Goal: Task Accomplishment & Management: Manage account settings

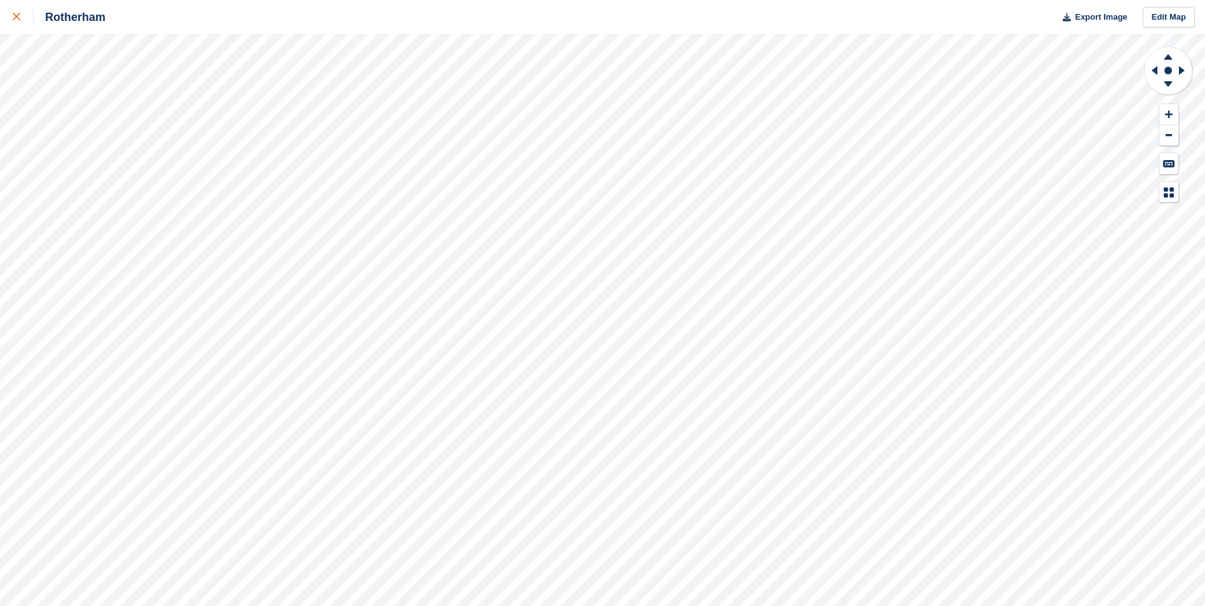
click at [17, 20] on icon at bounding box center [17, 17] width 8 height 8
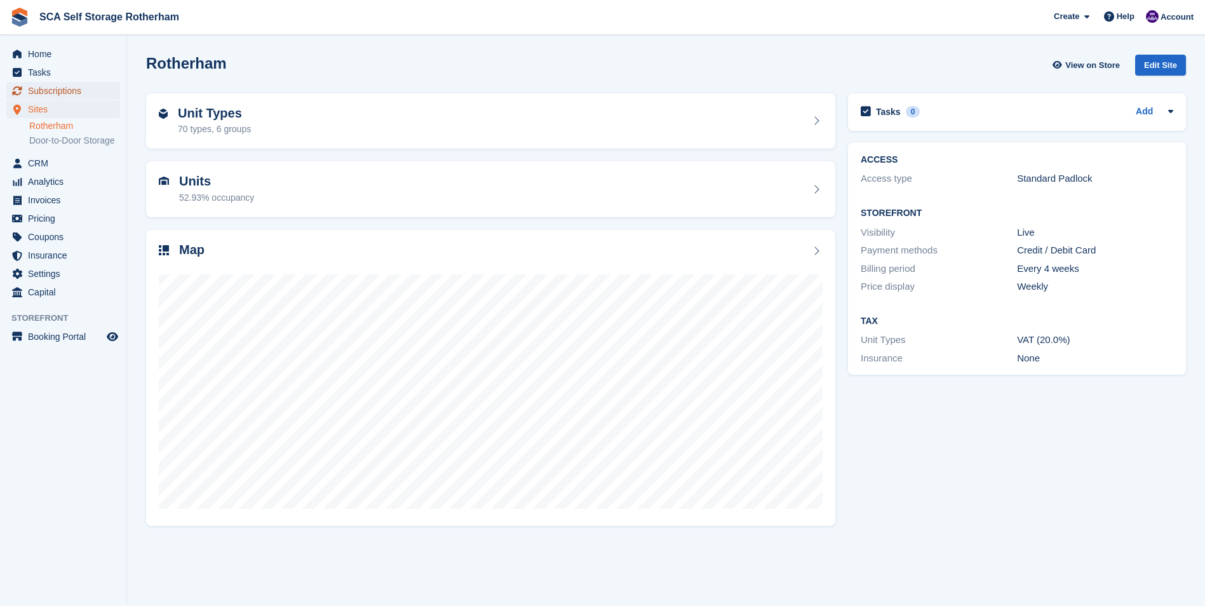
click at [90, 91] on span "Subscriptions" at bounding box center [66, 91] width 76 height 18
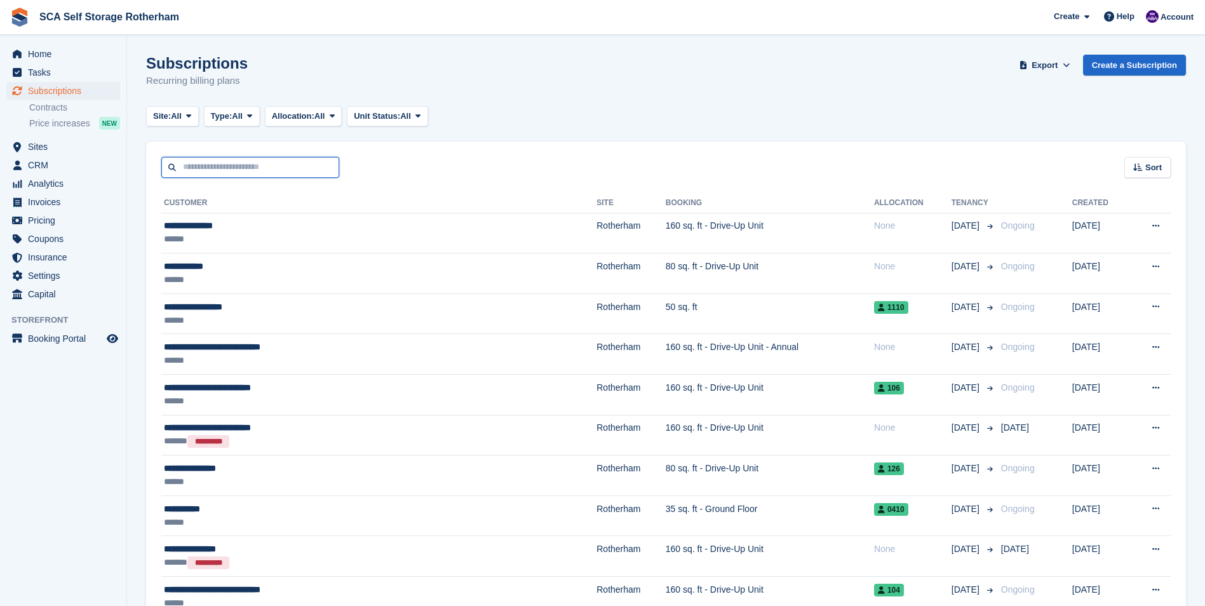
click at [212, 171] on input "text" at bounding box center [250, 167] width 178 height 21
type input "***"
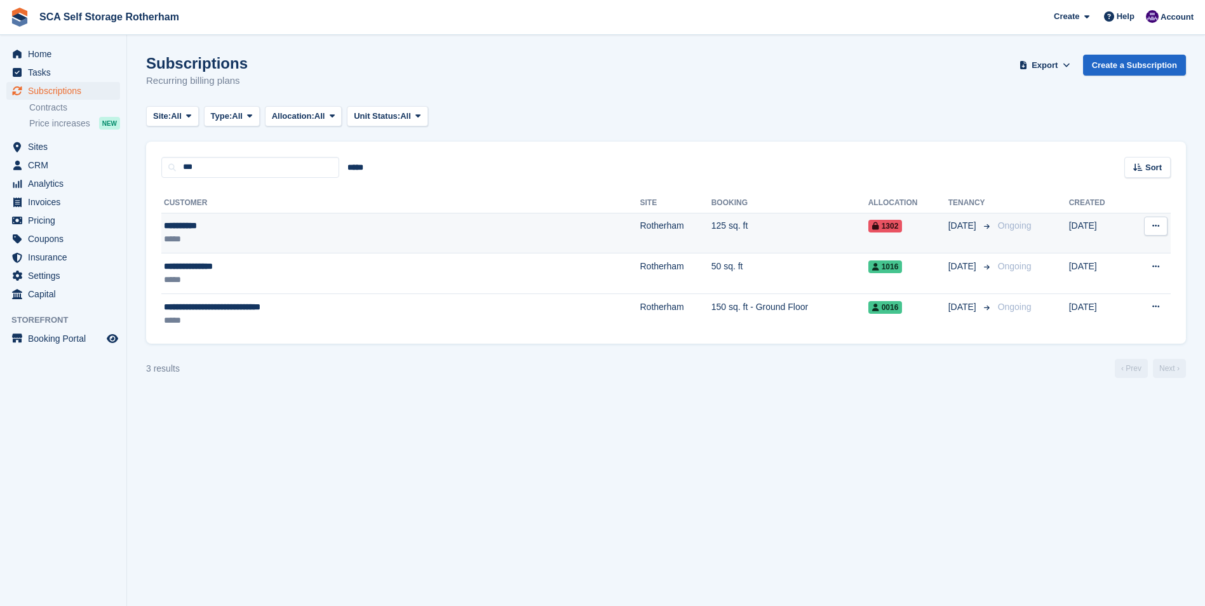
click at [227, 220] on div "**********" at bounding box center [310, 225] width 293 height 13
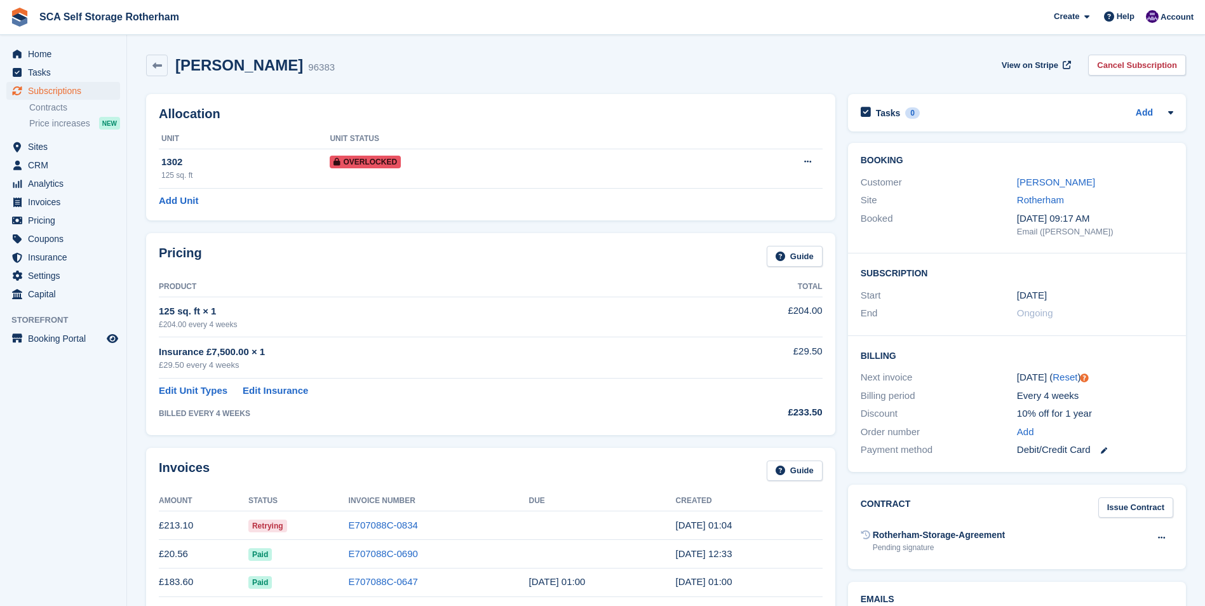
click at [612, 94] on div "Allocation Unit Unit Status 1302 125 sq. ft Overlocked Remove Overlock Add Unit" at bounding box center [491, 157] width 702 height 139
click at [1021, 182] on link "Ola Ayoade" at bounding box center [1056, 182] width 78 height 11
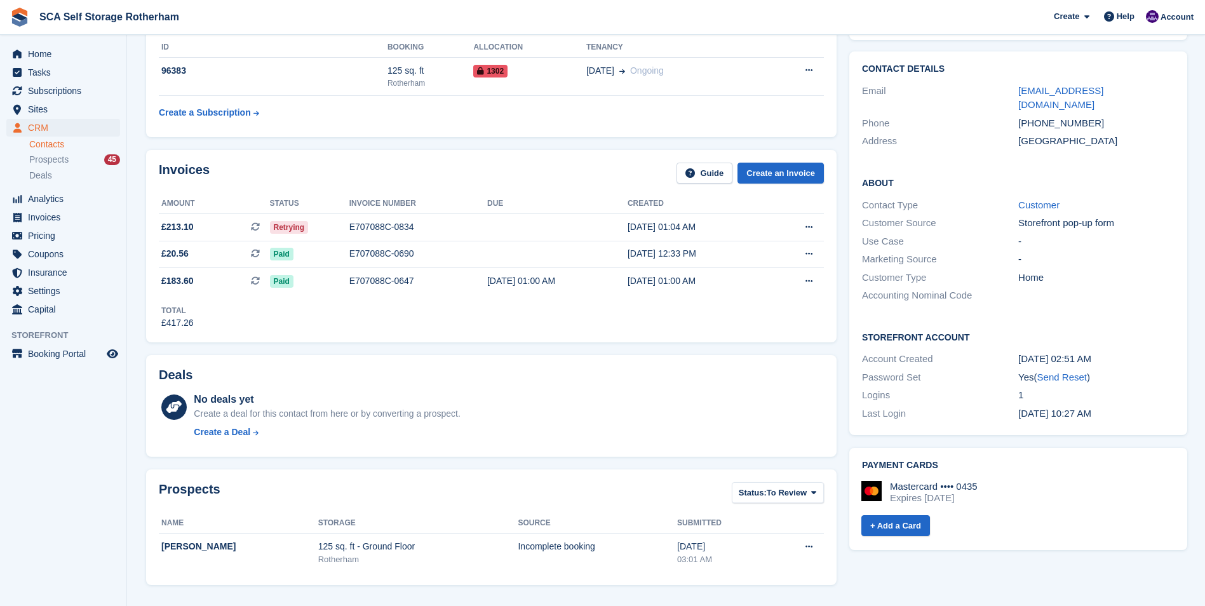
scroll to position [191, 0]
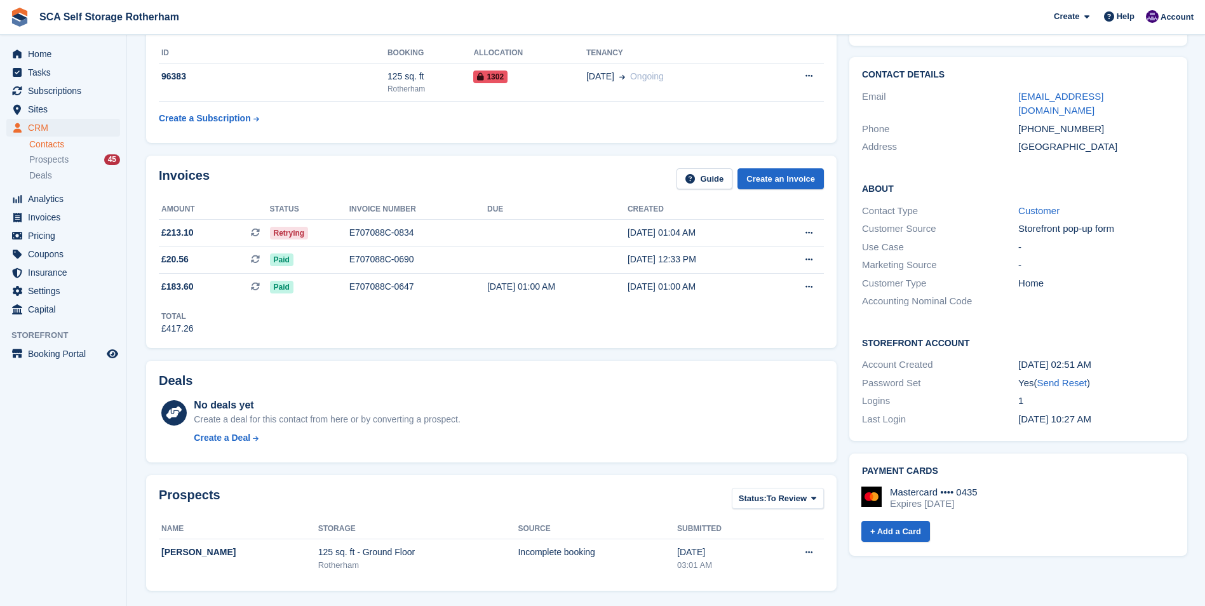
click at [447, 174] on div "Invoices Guide Create an Invoice" at bounding box center [491, 182] width 665 height 29
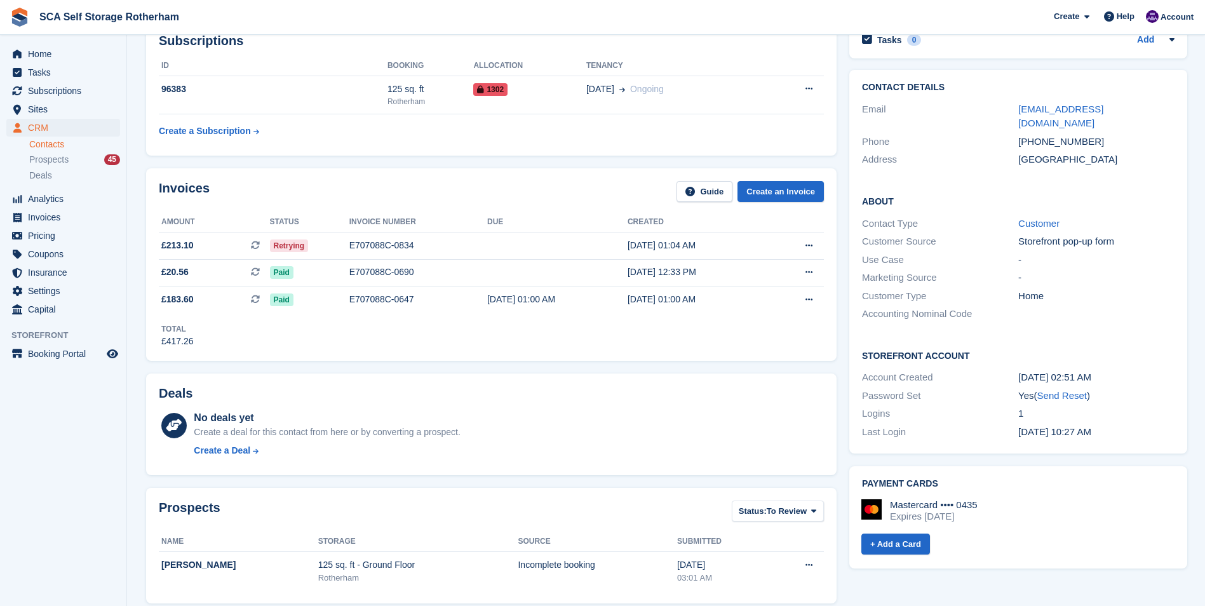
scroll to position [64, 0]
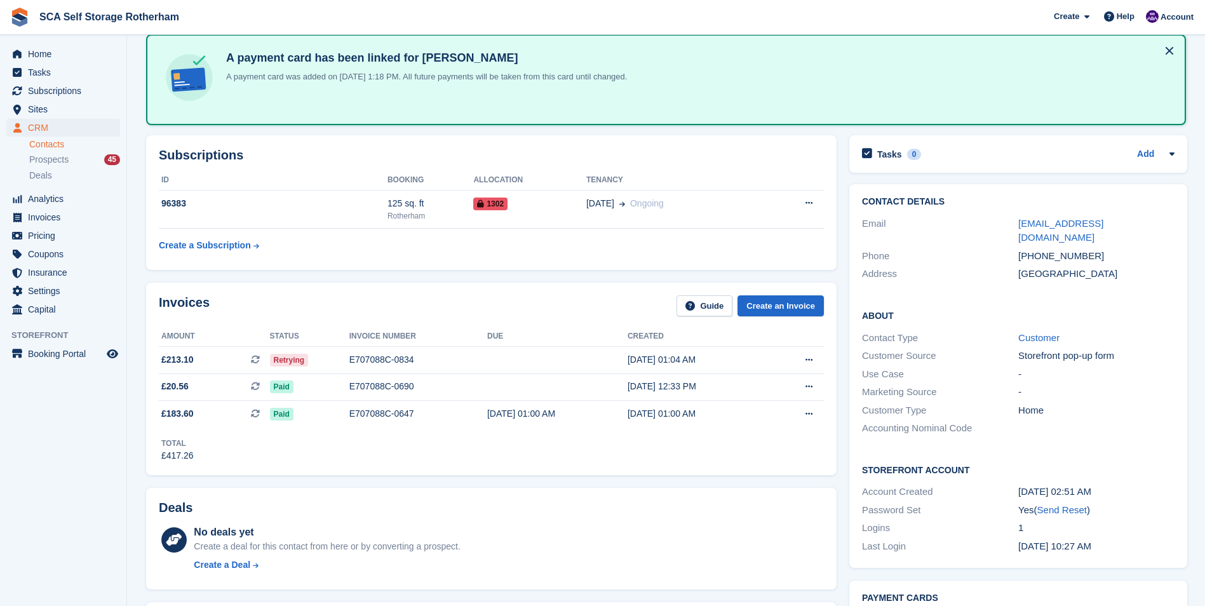
click at [458, 300] on div "Invoices Guide Create an Invoice" at bounding box center [491, 309] width 665 height 29
click at [370, 415] on div "E707088C-0647" at bounding box center [418, 413] width 138 height 13
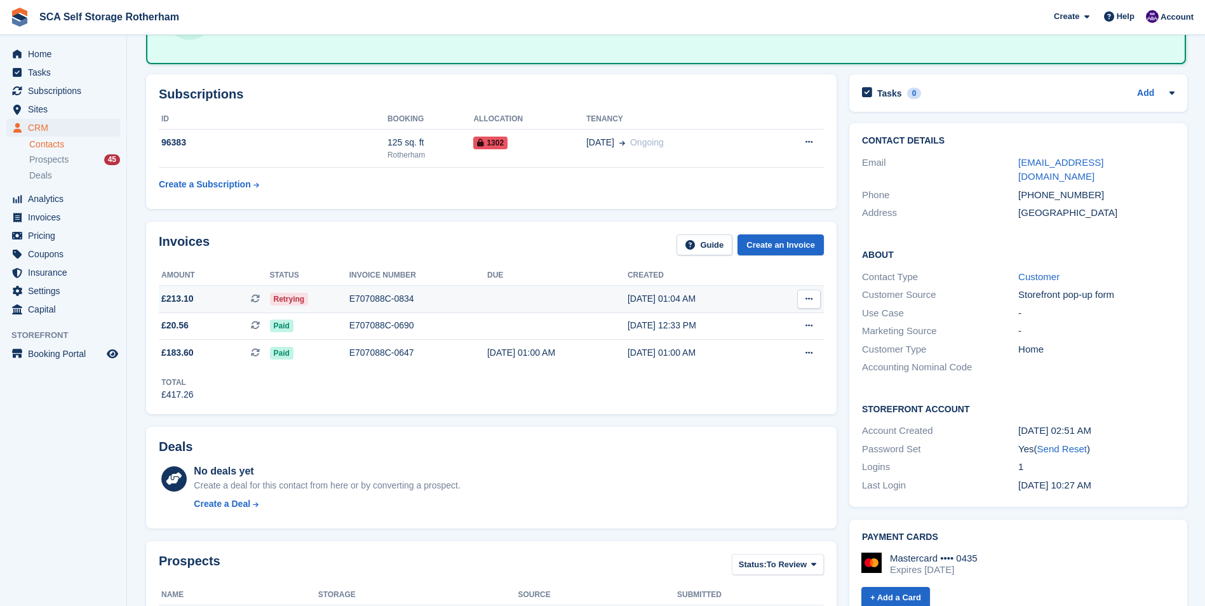
scroll to position [191, 0]
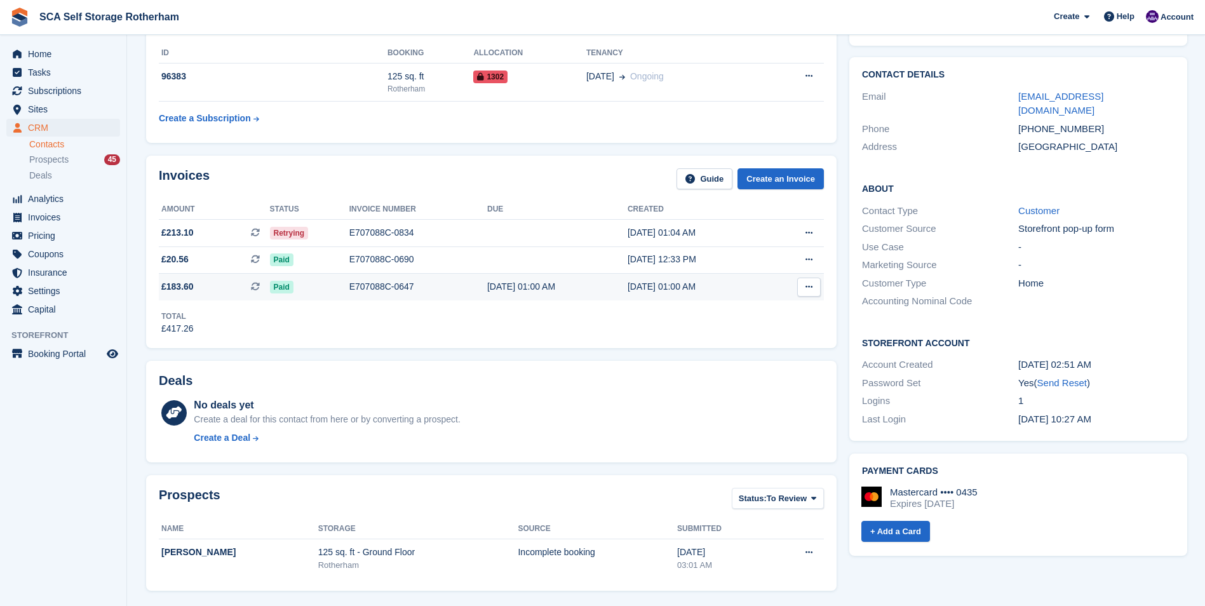
click at [516, 288] on div "[DATE] 01:00 AM" at bounding box center [557, 286] width 140 height 13
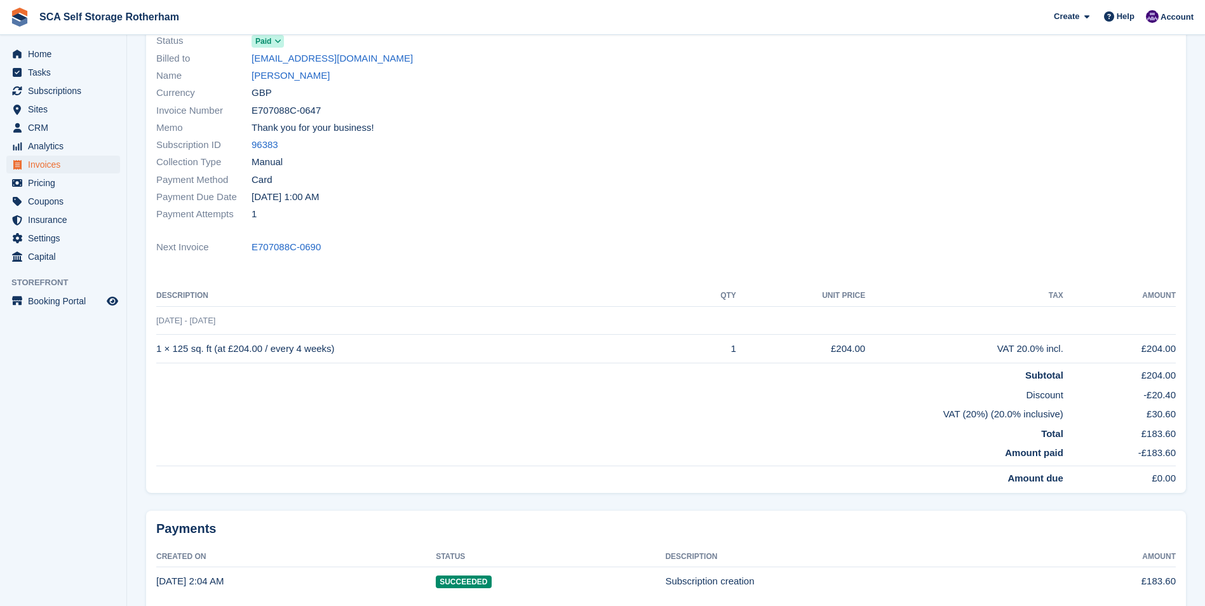
scroll to position [127, 0]
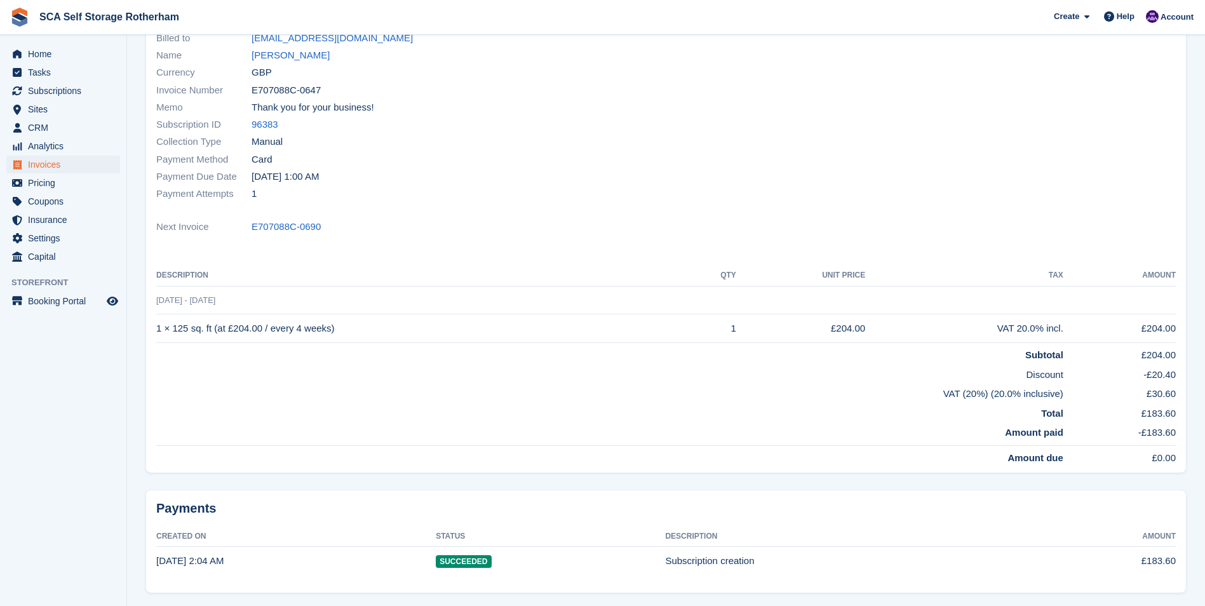
drag, startPoint x: 336, startPoint y: 330, endPoint x: 156, endPoint y: 326, distance: 179.8
click at [156, 326] on td "1 × 125 sq. ft (at £204.00 / every 4 weeks)" at bounding box center [422, 328] width 533 height 29
drag, startPoint x: 156, startPoint y: 326, endPoint x: 349, endPoint y: 273, distance: 200.3
click at [308, 269] on th "Description" at bounding box center [422, 276] width 533 height 20
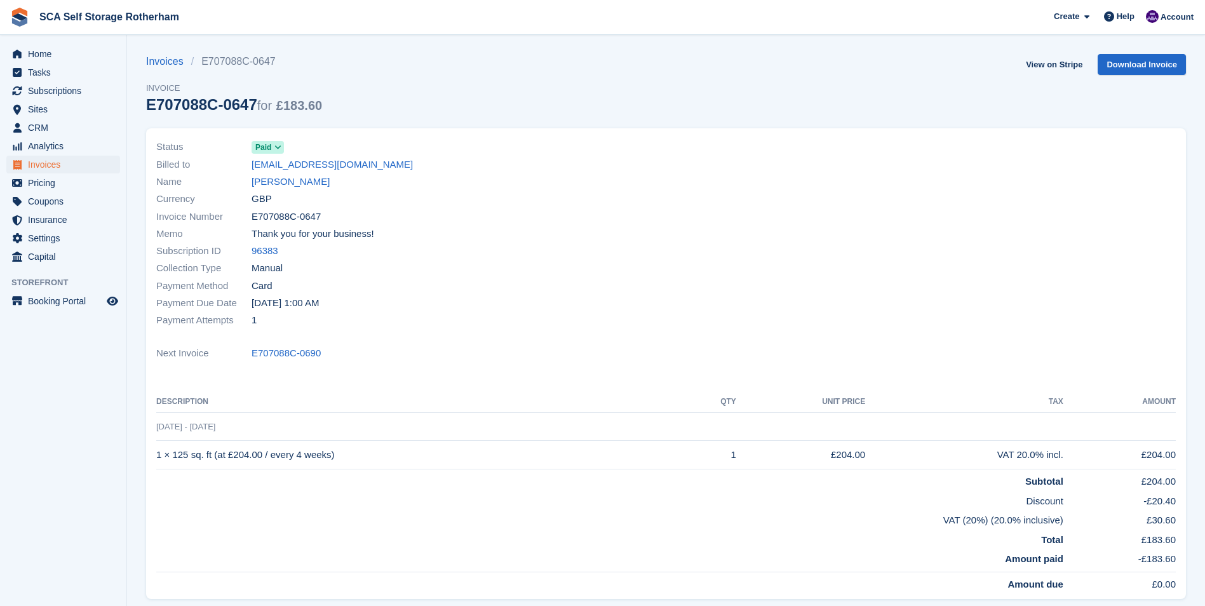
scroll to position [0, 0]
click at [286, 181] on link "[PERSON_NAME]" at bounding box center [291, 182] width 78 height 15
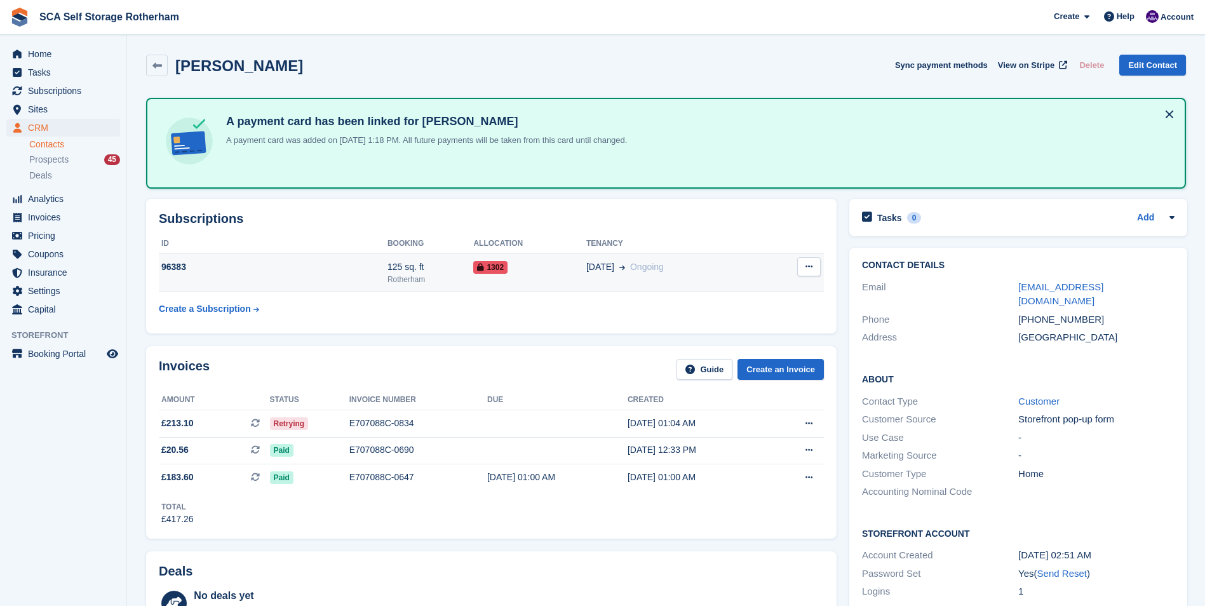
scroll to position [64, 0]
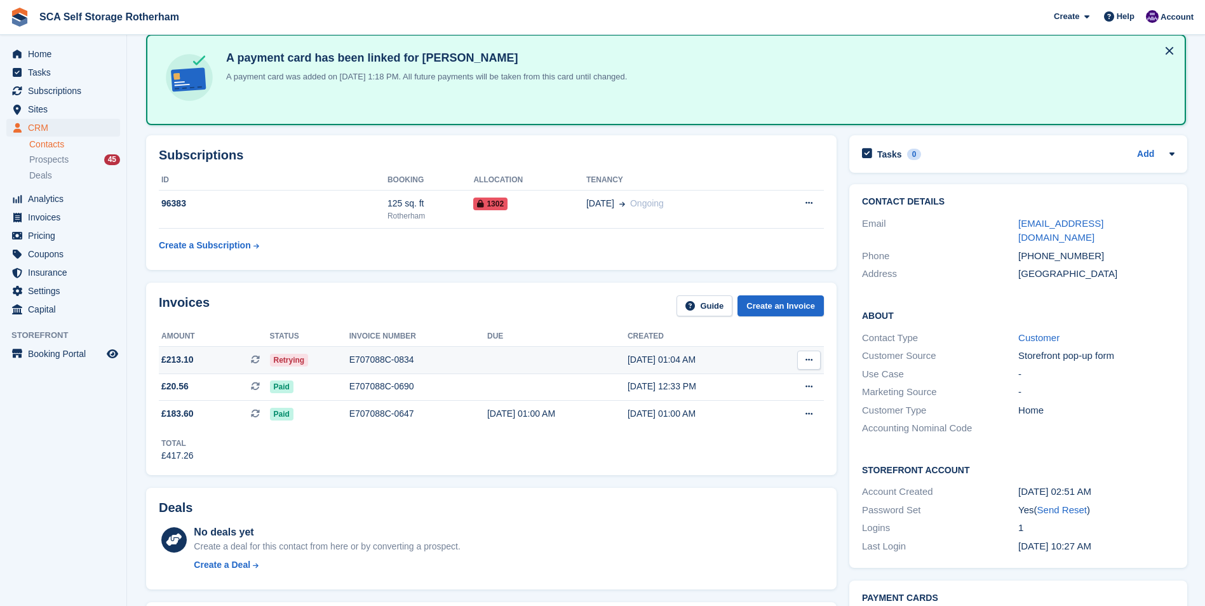
click at [370, 358] on div "E707088C-0834" at bounding box center [418, 359] width 138 height 13
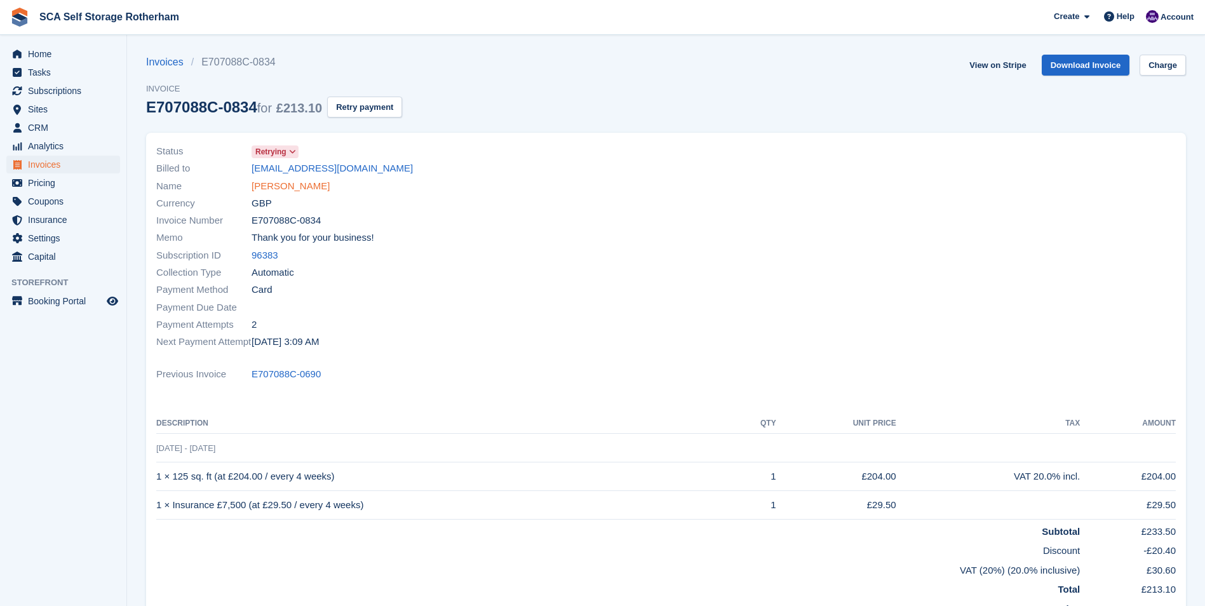
click at [264, 189] on link "[PERSON_NAME]" at bounding box center [291, 186] width 78 height 15
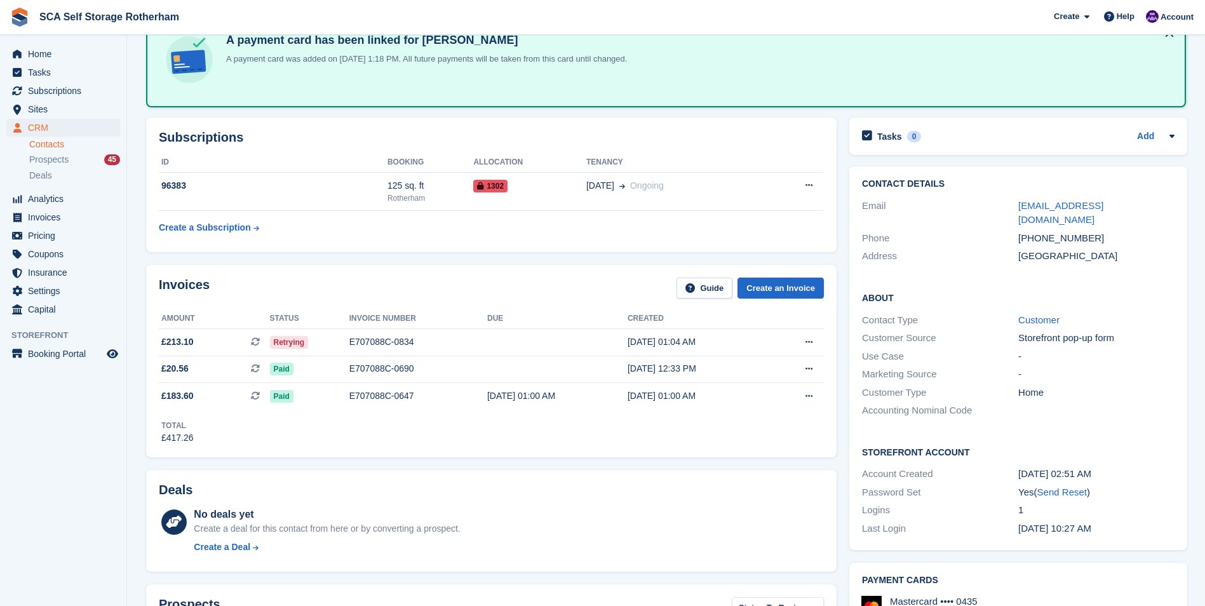
scroll to position [191, 0]
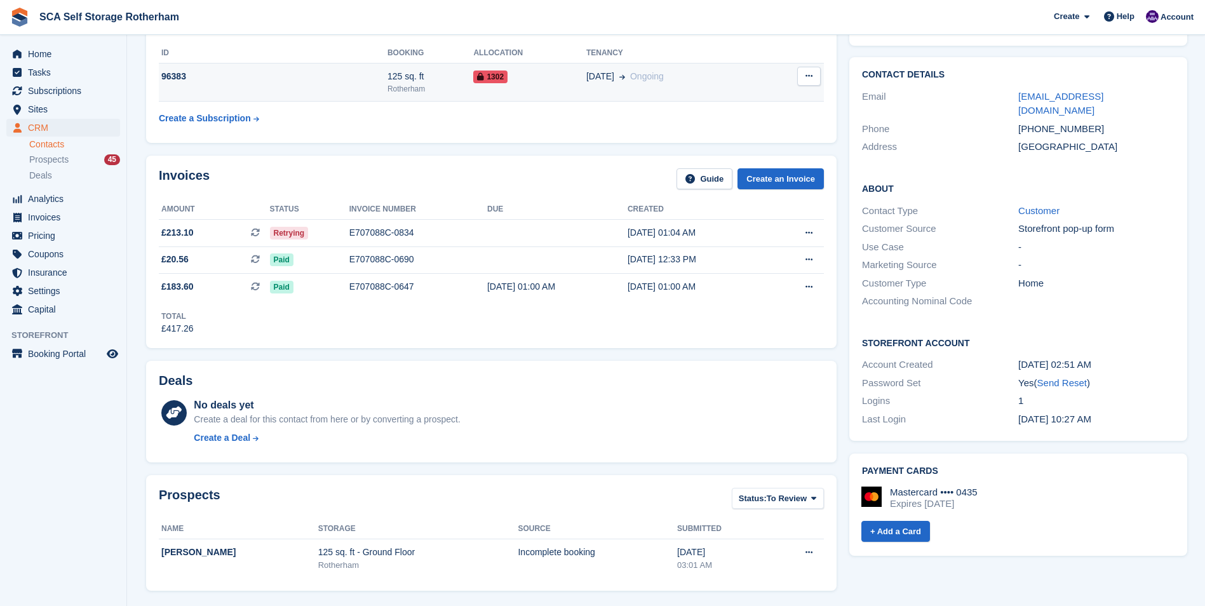
click at [559, 96] on td "1302" at bounding box center [529, 82] width 112 height 39
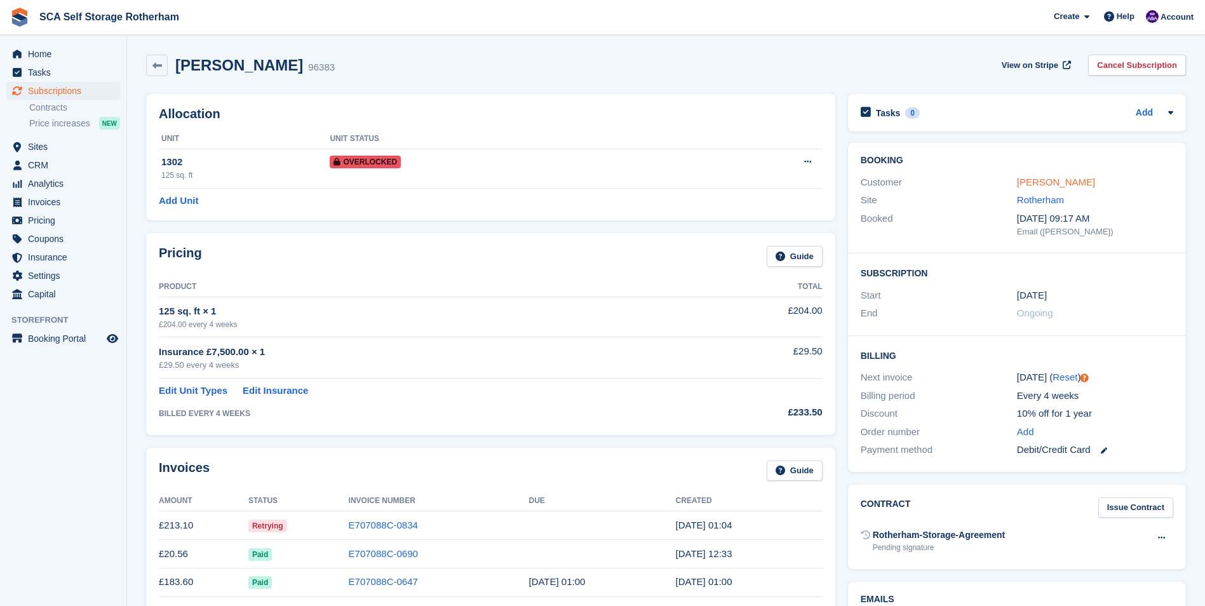
click at [1044, 185] on link "[PERSON_NAME]" at bounding box center [1056, 182] width 78 height 11
click at [564, 69] on div "Ola Ayoade 96383 View on Stripe Cancel Subscription" at bounding box center [666, 66] width 1040 height 22
click at [565, 78] on div "Ola Ayoade 96383 View on Stripe Cancel Subscription" at bounding box center [666, 67] width 1053 height 39
click at [374, 558] on link "E707088C-0690" at bounding box center [383, 553] width 69 height 11
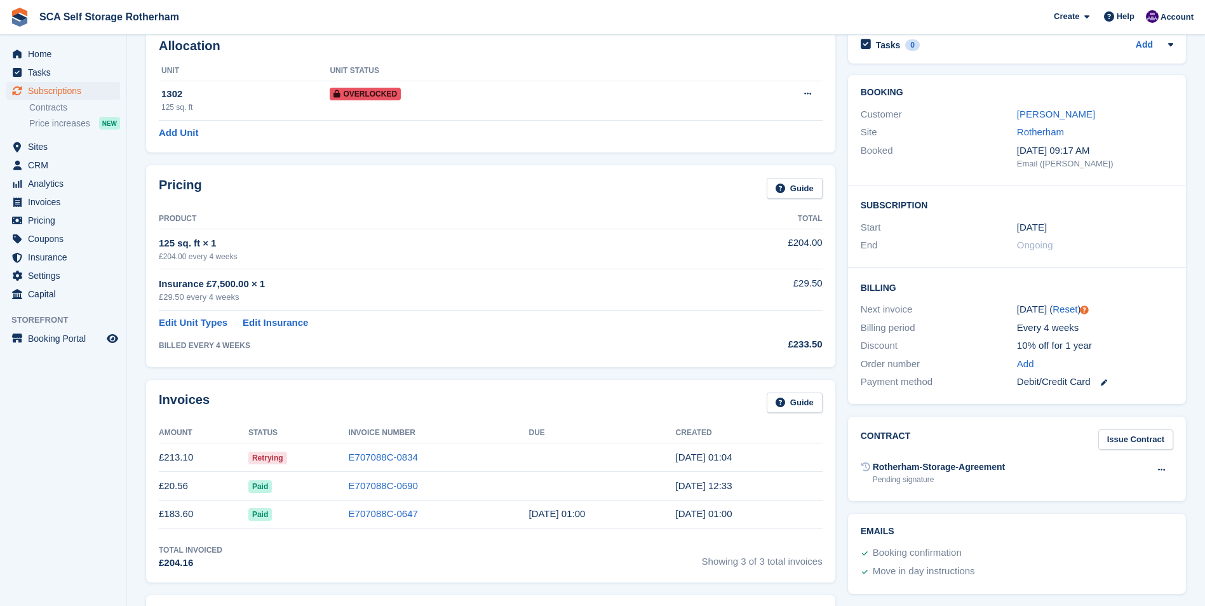
scroll to position [191, 0]
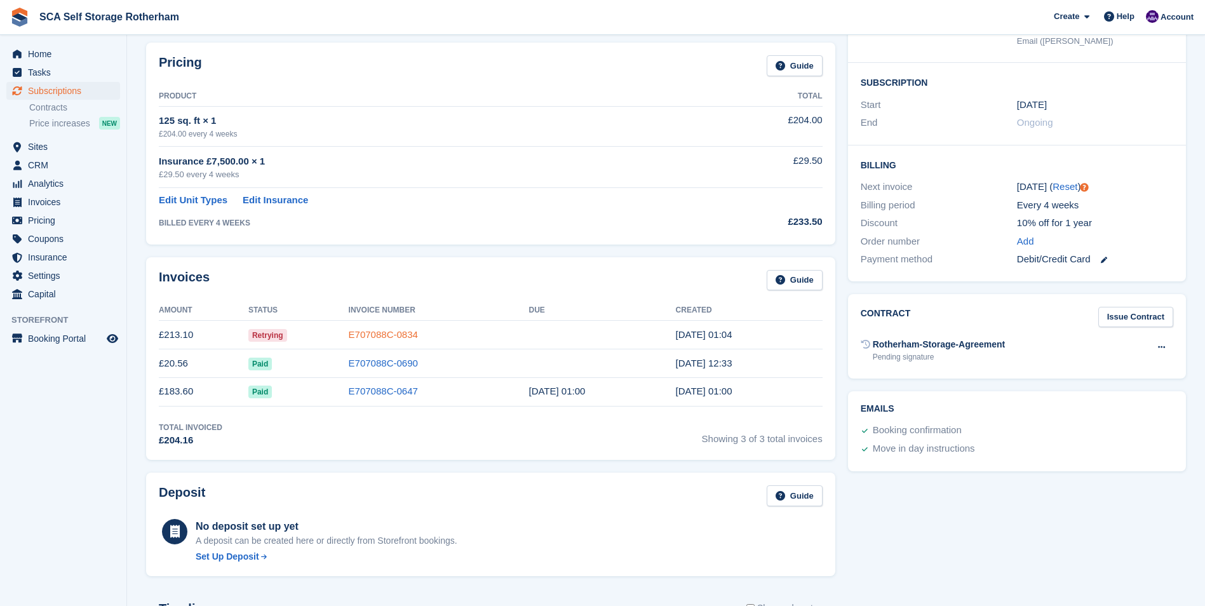
click at [355, 334] on link "E707088C-0834" at bounding box center [383, 334] width 69 height 11
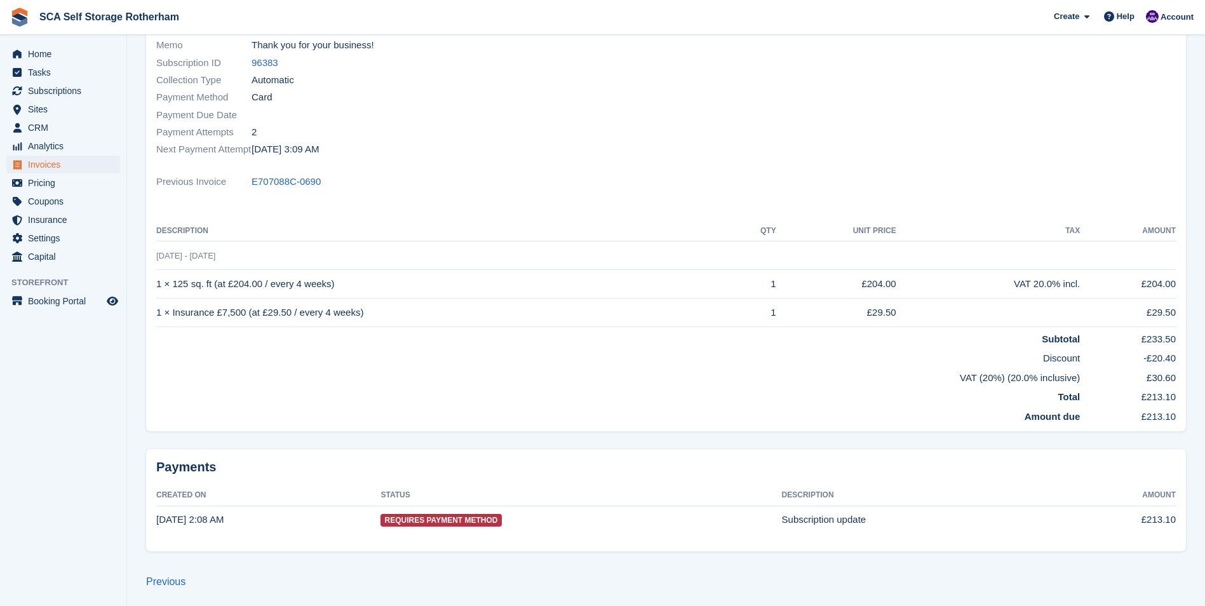
scroll to position [195, 0]
drag, startPoint x: 1147, startPoint y: 310, endPoint x: 1182, endPoint y: 313, distance: 35.1
click at [1182, 313] on div "Status Retrying Billed to olamide012@hotmail.com Name Ola Ayoade Currency GBP I…" at bounding box center [666, 184] width 1040 height 492
click at [833, 366] on td "VAT (20%) (20.0% inclusive)" at bounding box center [618, 373] width 924 height 20
click at [678, 101] on div at bounding box center [925, 51] width 518 height 223
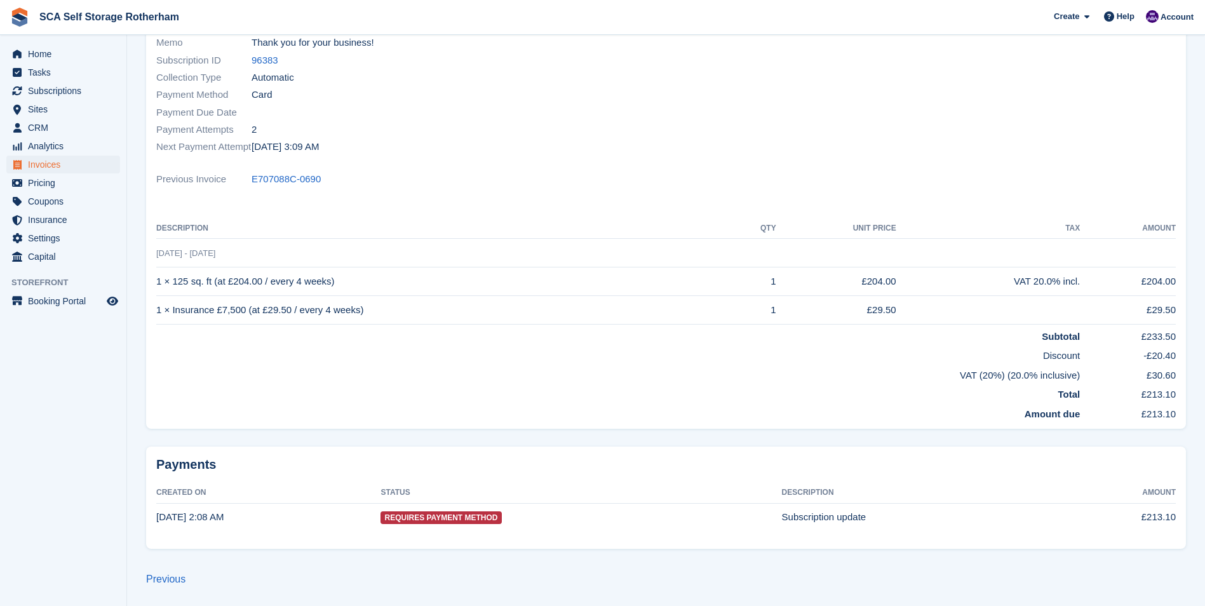
drag, startPoint x: 1138, startPoint y: 283, endPoint x: 1180, endPoint y: 281, distance: 42.0
click at [1180, 281] on div "Status Retrying Billed to olamide012@hotmail.com Name Ola Ayoade Currency GBP I…" at bounding box center [666, 184] width 1040 height 492
drag, startPoint x: 1180, startPoint y: 281, endPoint x: 1020, endPoint y: 148, distance: 208.4
click at [1020, 148] on div at bounding box center [925, 51] width 518 height 223
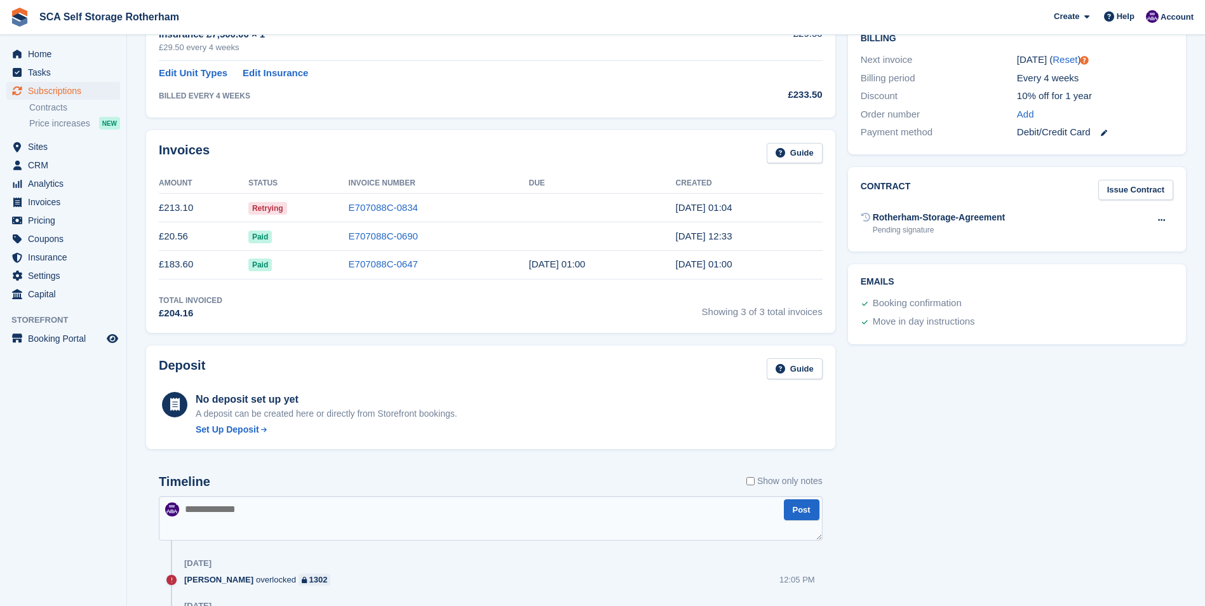
scroll to position [127, 0]
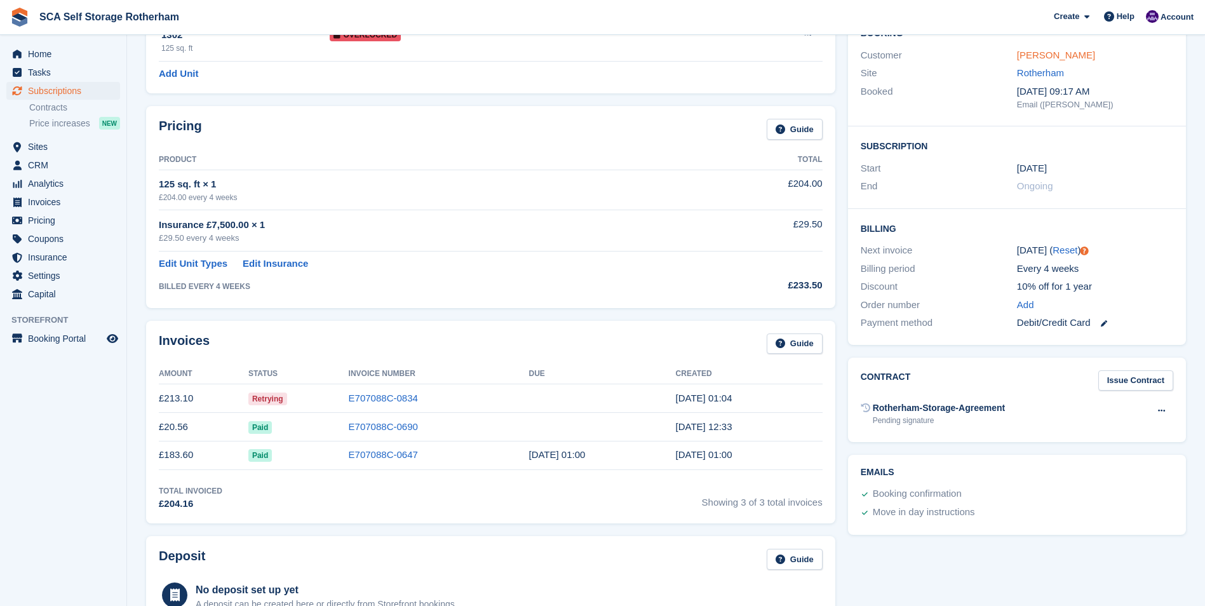
click at [1049, 51] on link "Ola Ayoade" at bounding box center [1056, 55] width 78 height 11
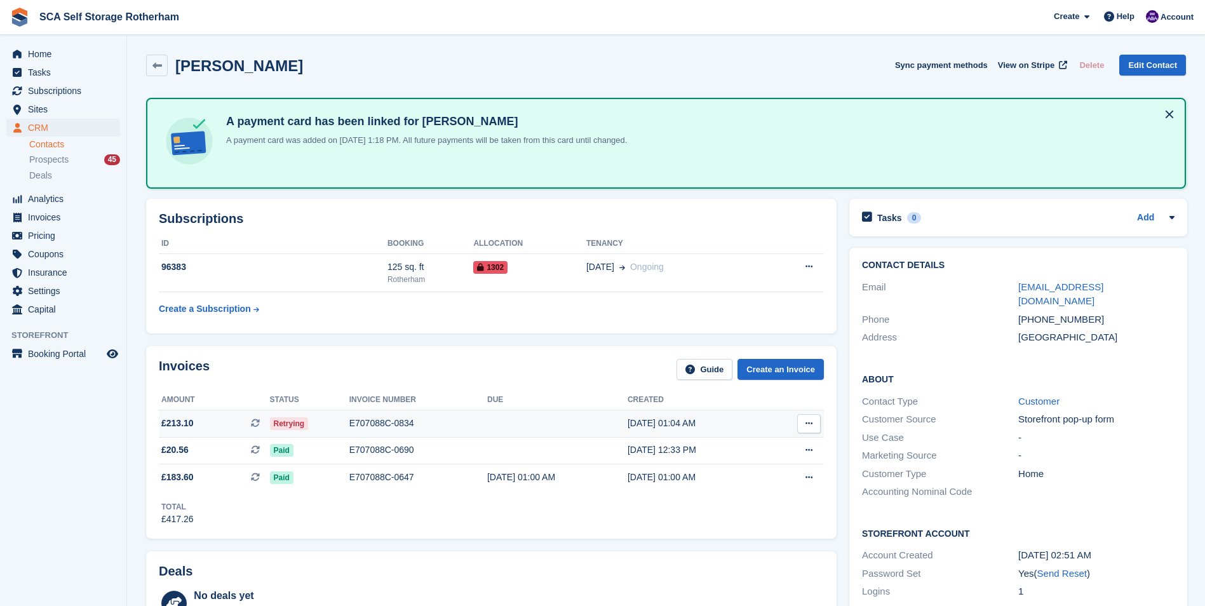
click at [363, 426] on div "E707088C-0834" at bounding box center [418, 423] width 138 height 13
click at [605, 213] on h2 "Subscriptions" at bounding box center [491, 219] width 665 height 15
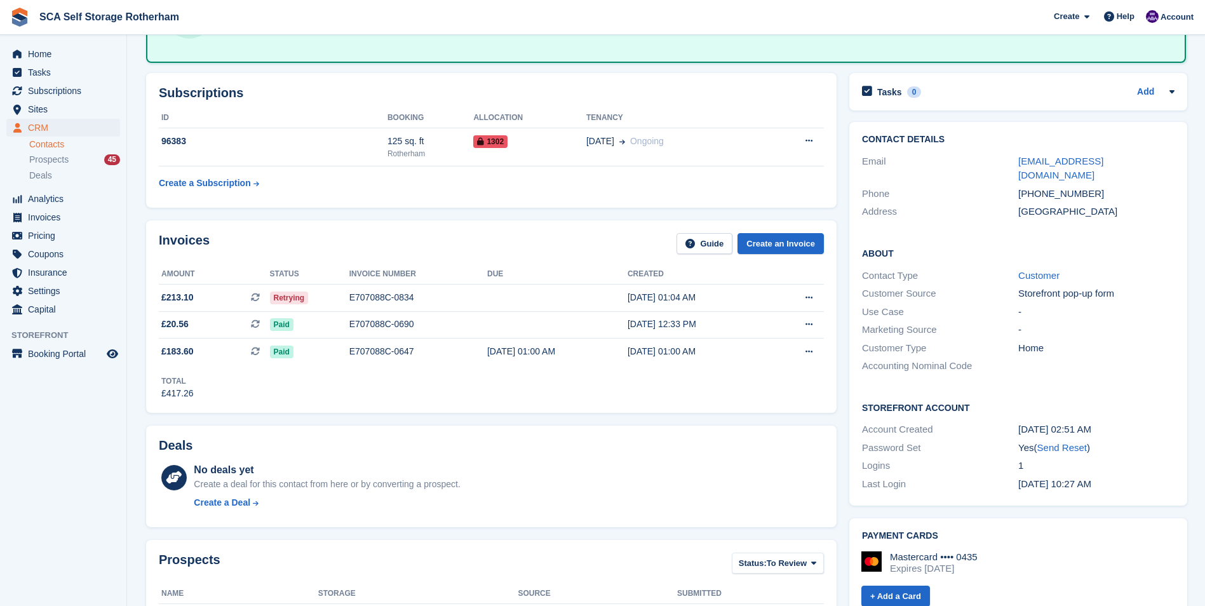
scroll to position [127, 0]
click at [373, 354] on div "E707088C-0647" at bounding box center [418, 350] width 138 height 13
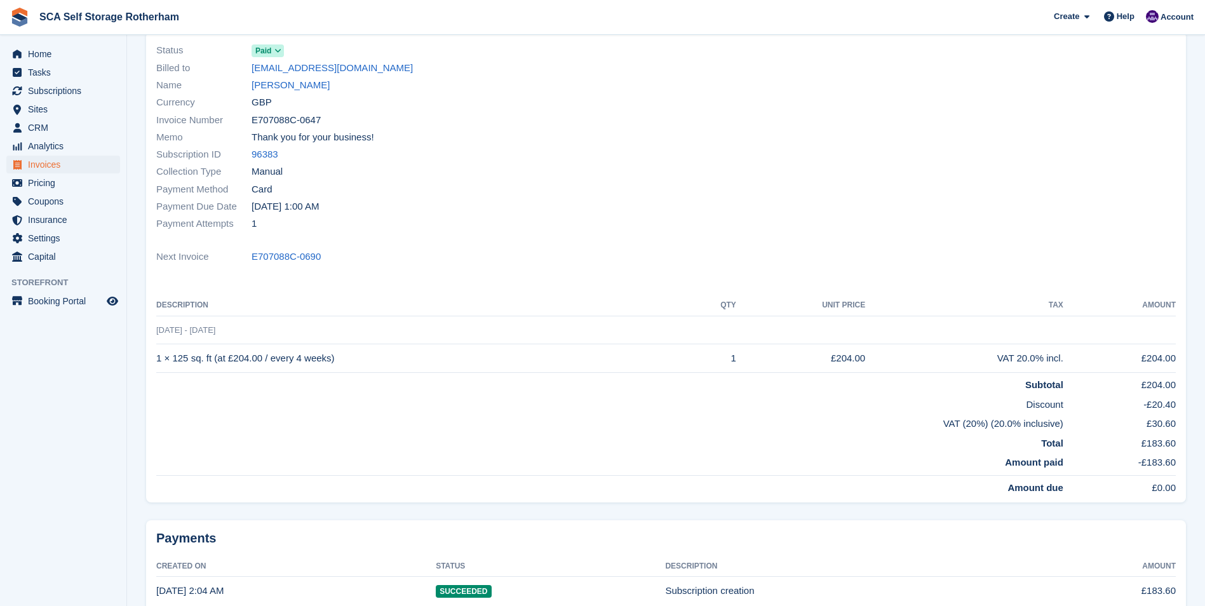
scroll to position [127, 0]
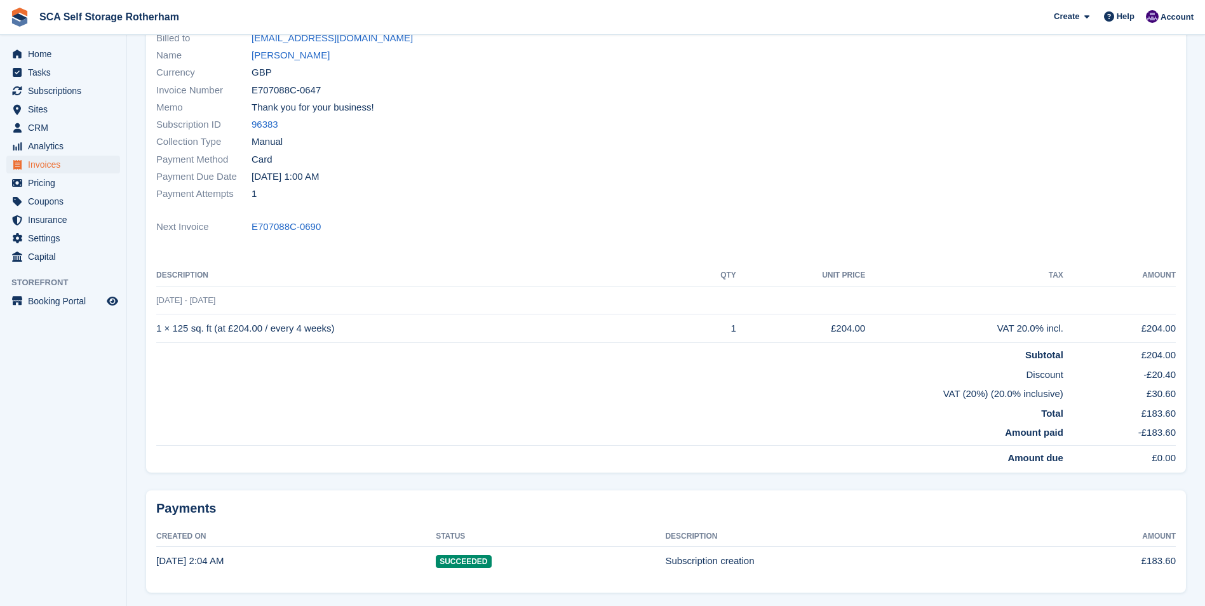
click at [701, 154] on div at bounding box center [925, 107] width 518 height 206
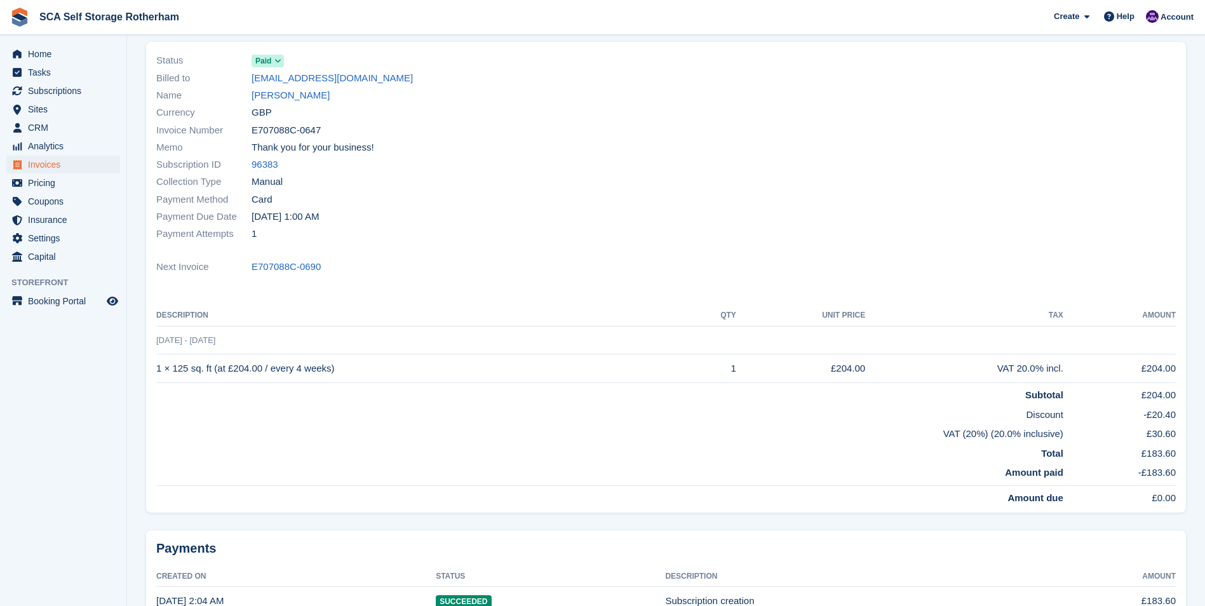
scroll to position [0, 0]
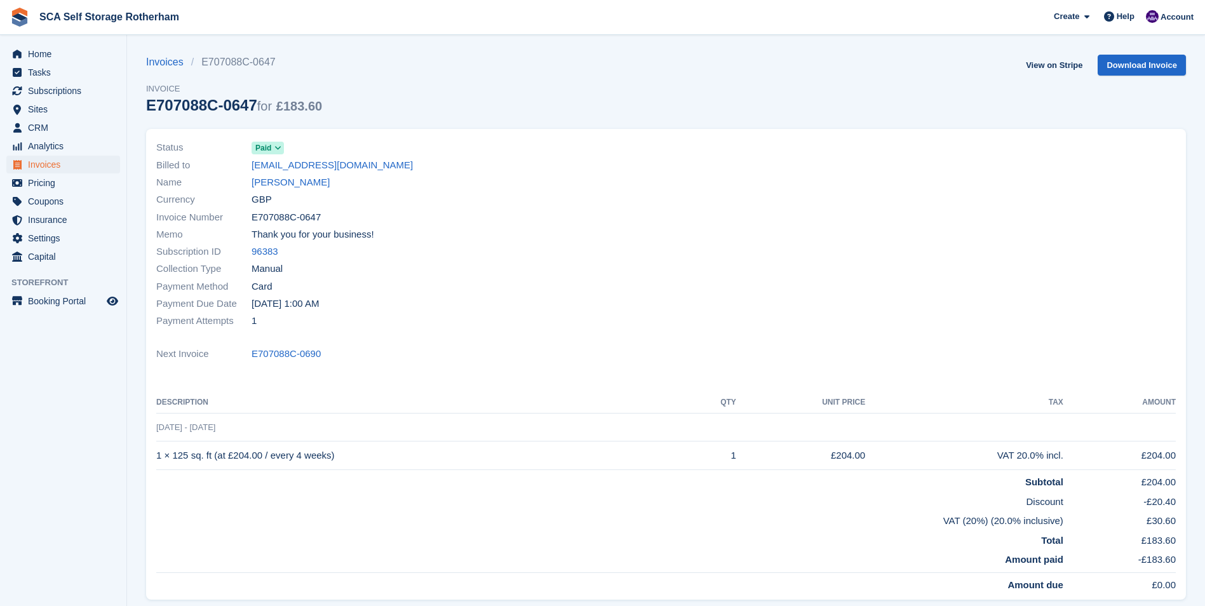
click at [534, 77] on div "Invoices E707088C-0647 Invoice E707088C-0647 for £183.60 View on Stripe Downloa…" at bounding box center [666, 92] width 1040 height 74
click at [657, 151] on div "Status Paid" at bounding box center [407, 147] width 502 height 17
click at [56, 91] on span "Subscriptions" at bounding box center [66, 91] width 76 height 18
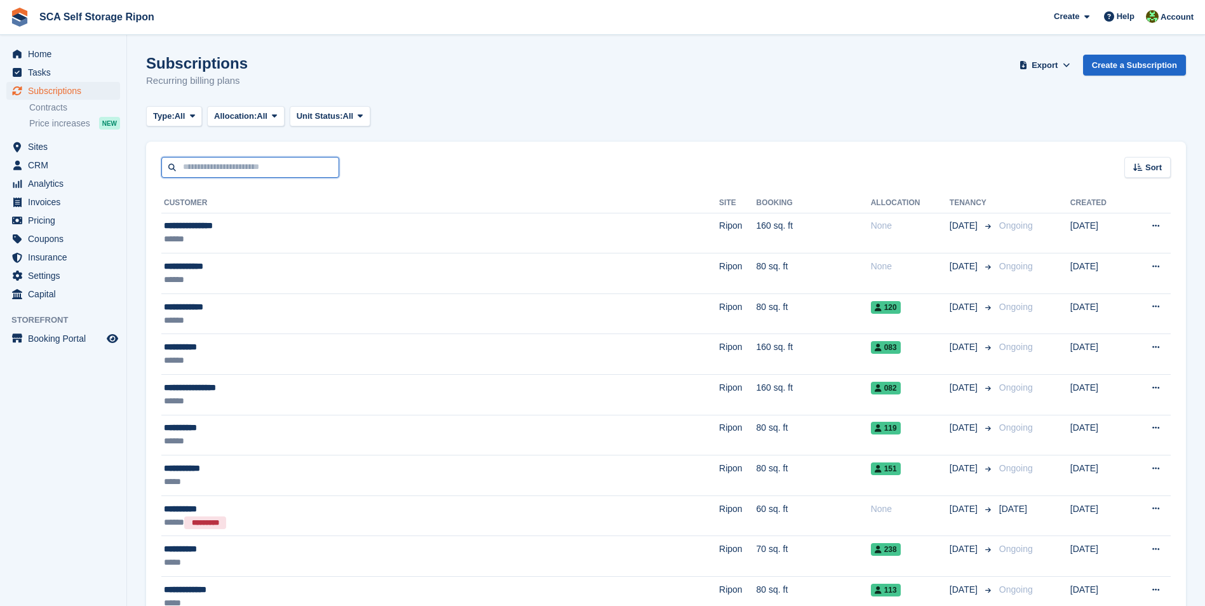
click at [181, 161] on input "text" at bounding box center [250, 167] width 178 height 21
type input "*****"
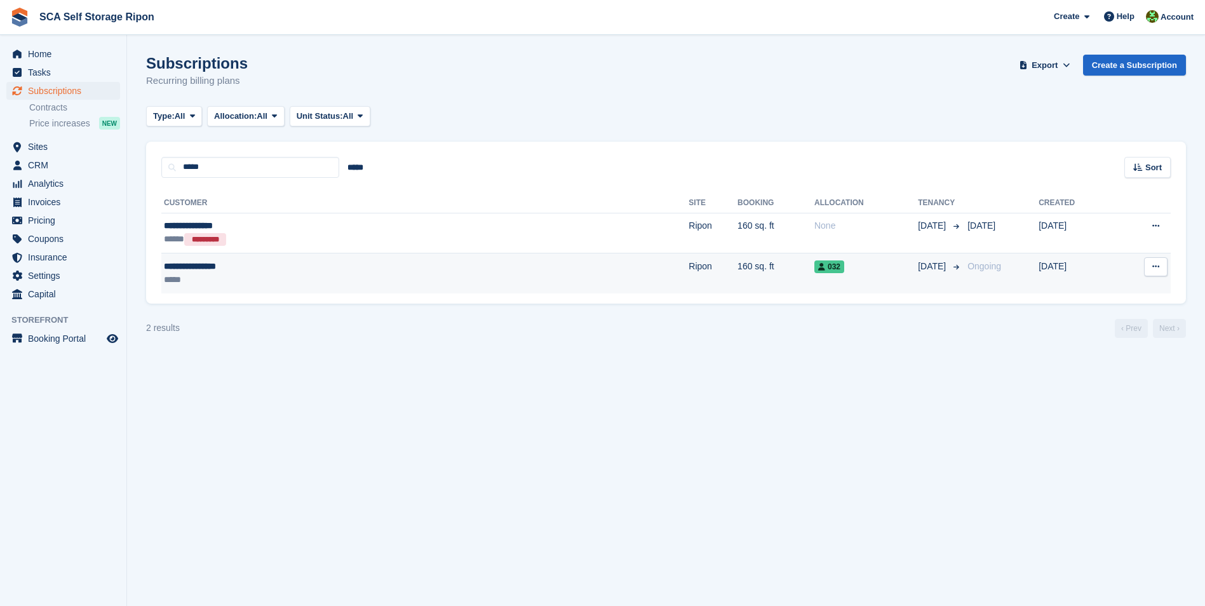
click at [229, 272] on div "**********" at bounding box center [288, 266] width 249 height 13
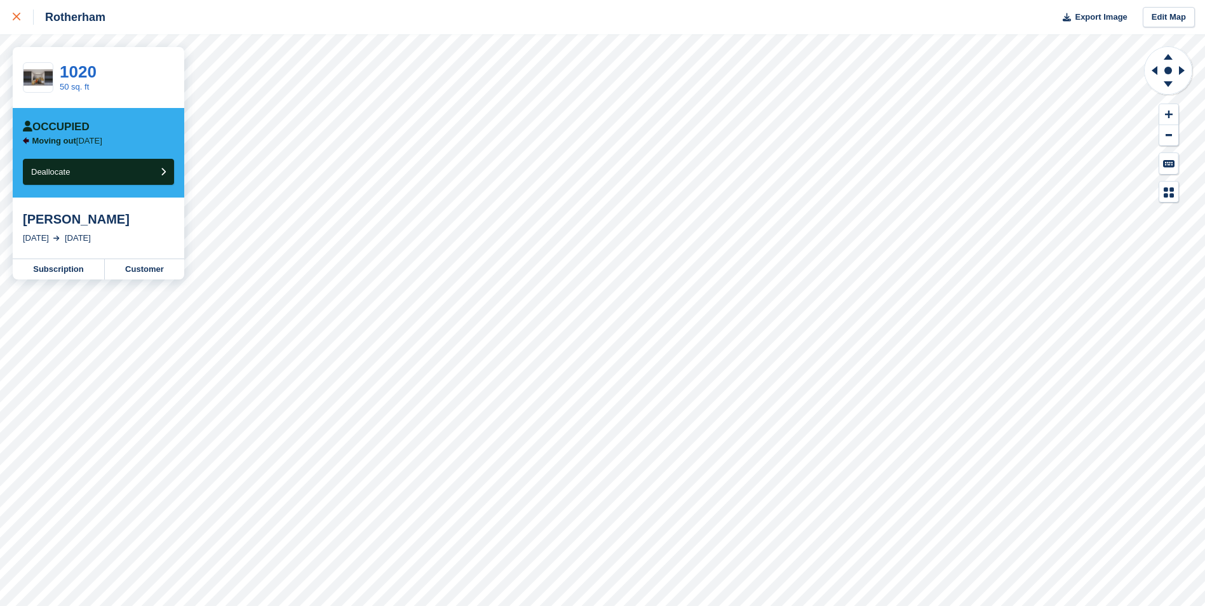
click at [17, 15] on icon at bounding box center [17, 17] width 8 height 8
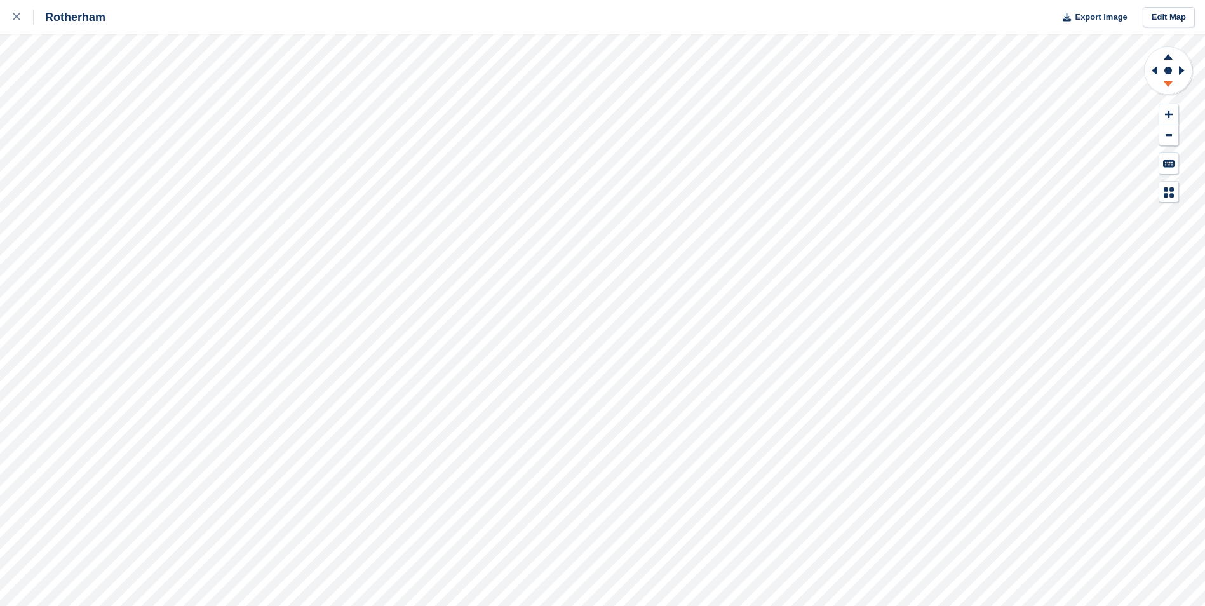
click at [1169, 86] on icon at bounding box center [1168, 84] width 9 height 6
click at [1157, 69] on g at bounding box center [1153, 70] width 16 height 33
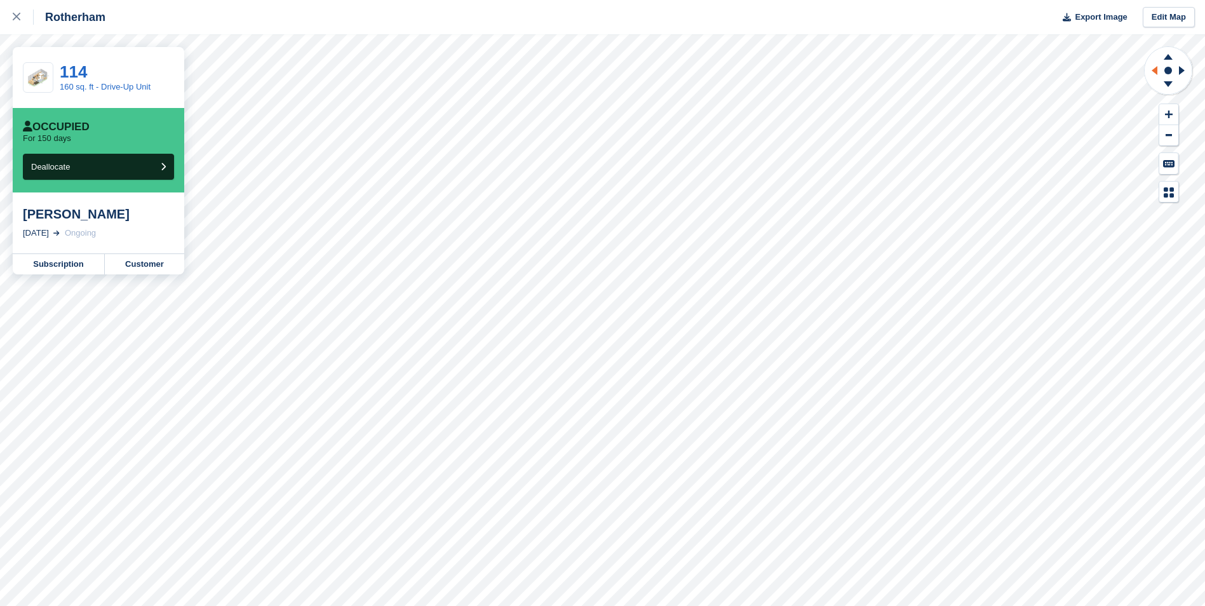
click at [1155, 68] on icon at bounding box center [1155, 70] width 6 height 9
click at [1188, 73] on icon at bounding box center [1184, 70] width 16 height 33
click at [1173, 85] on icon at bounding box center [1168, 86] width 33 height 16
click at [1171, 60] on icon at bounding box center [1168, 55] width 33 height 16
click at [1166, 85] on icon at bounding box center [1168, 86] width 33 height 16
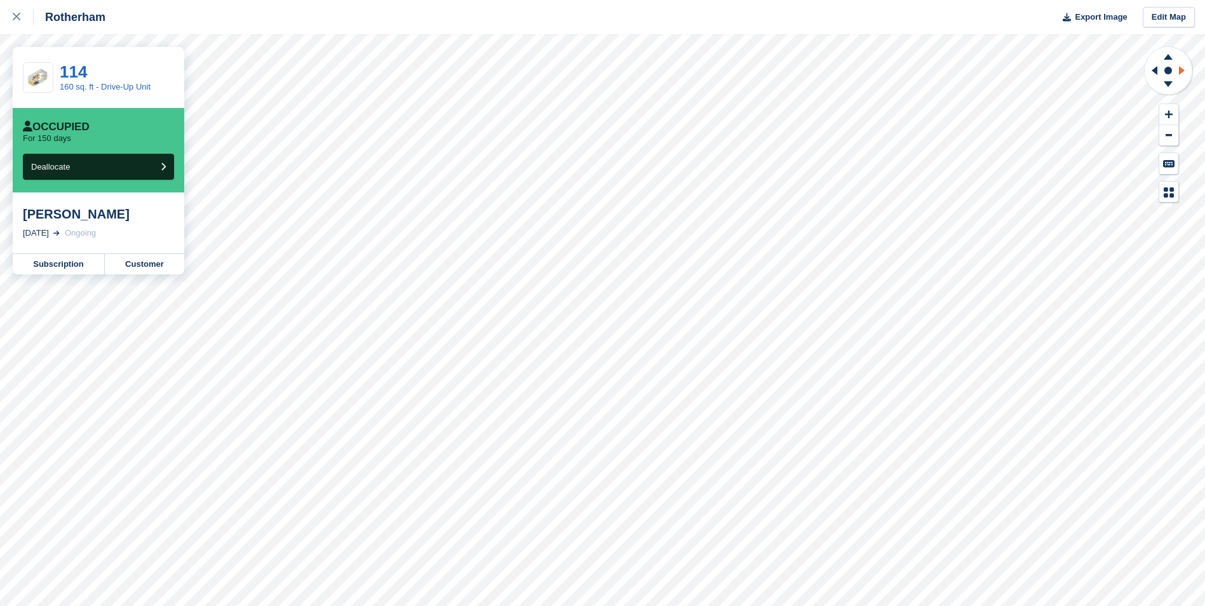
click at [1188, 71] on icon at bounding box center [1184, 70] width 16 height 33
click at [1154, 71] on icon at bounding box center [1155, 70] width 6 height 9
click at [1181, 72] on icon at bounding box center [1182, 70] width 6 height 9
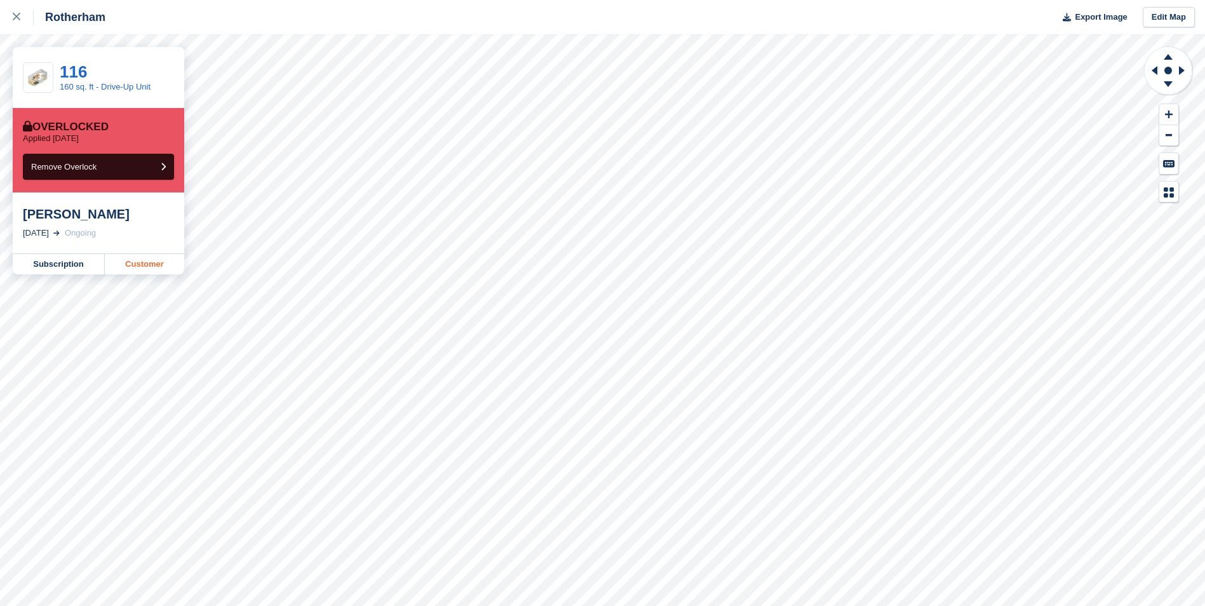
click at [168, 273] on link "Customer" at bounding box center [144, 264] width 79 height 20
click at [16, 20] on icon at bounding box center [17, 17] width 8 height 8
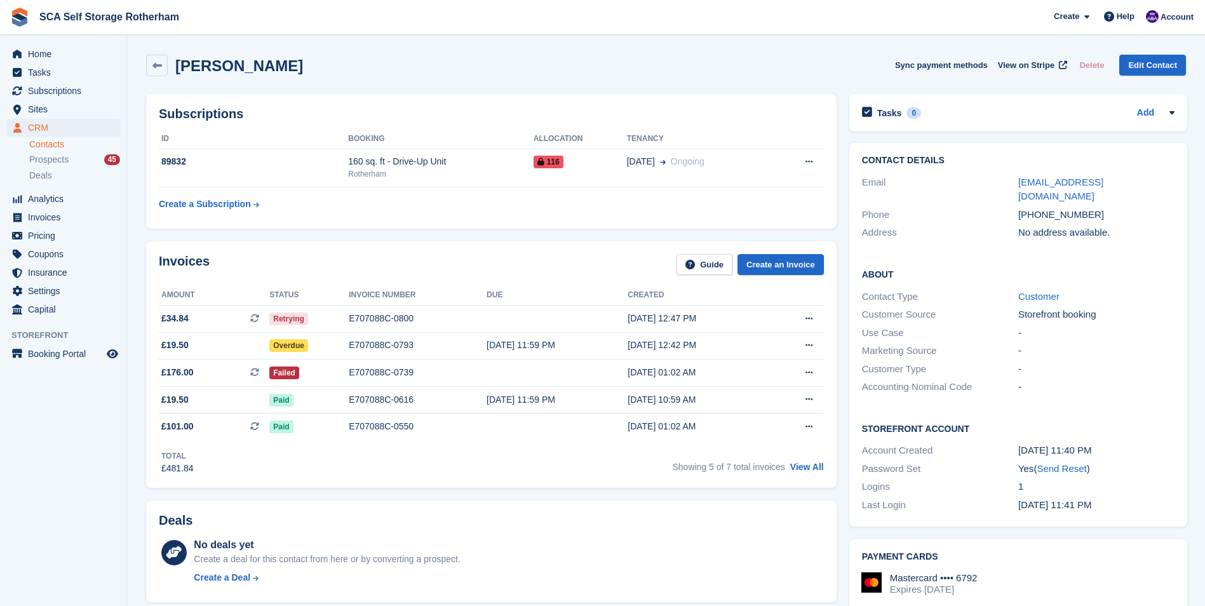
click at [424, 274] on div "Invoices Guide Create an Invoice" at bounding box center [491, 268] width 665 height 29
click at [191, 169] on td "89832" at bounding box center [253, 168] width 189 height 39
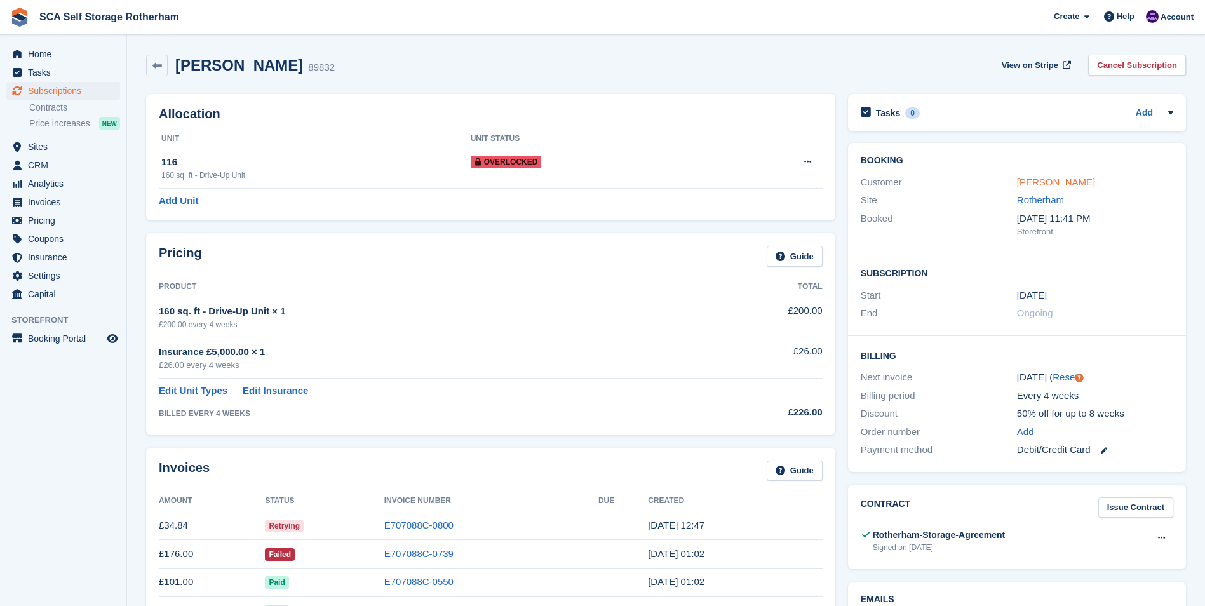
click at [1056, 185] on link "Shaazab Shukar" at bounding box center [1056, 182] width 78 height 11
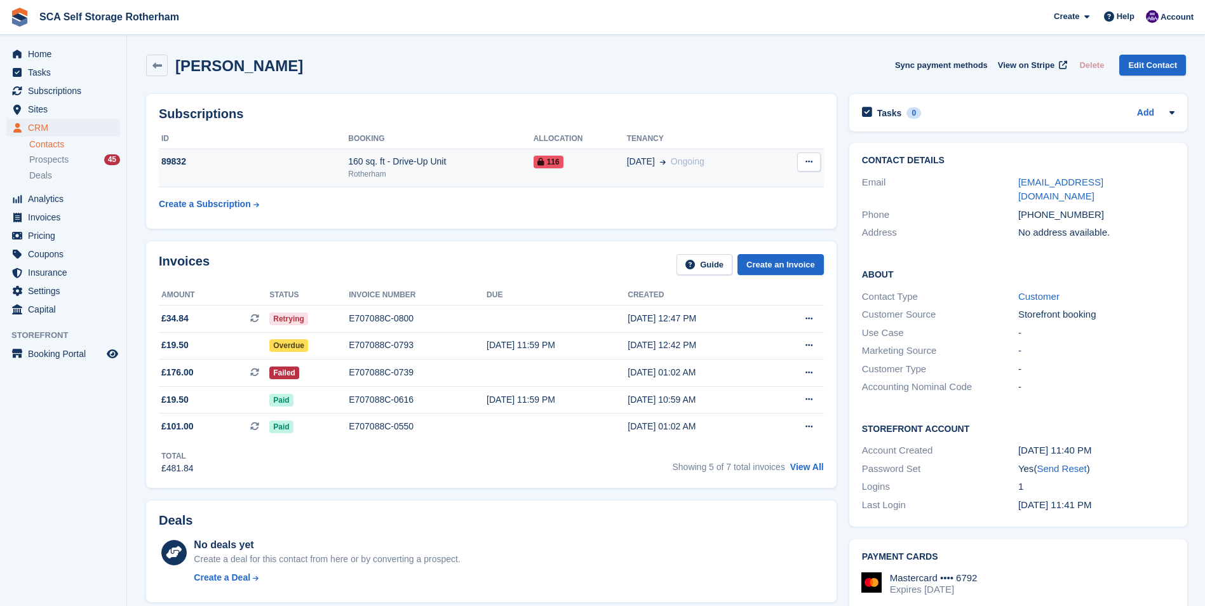
click at [532, 168] on div "160 sq. ft - Drive-Up Unit" at bounding box center [440, 161] width 185 height 13
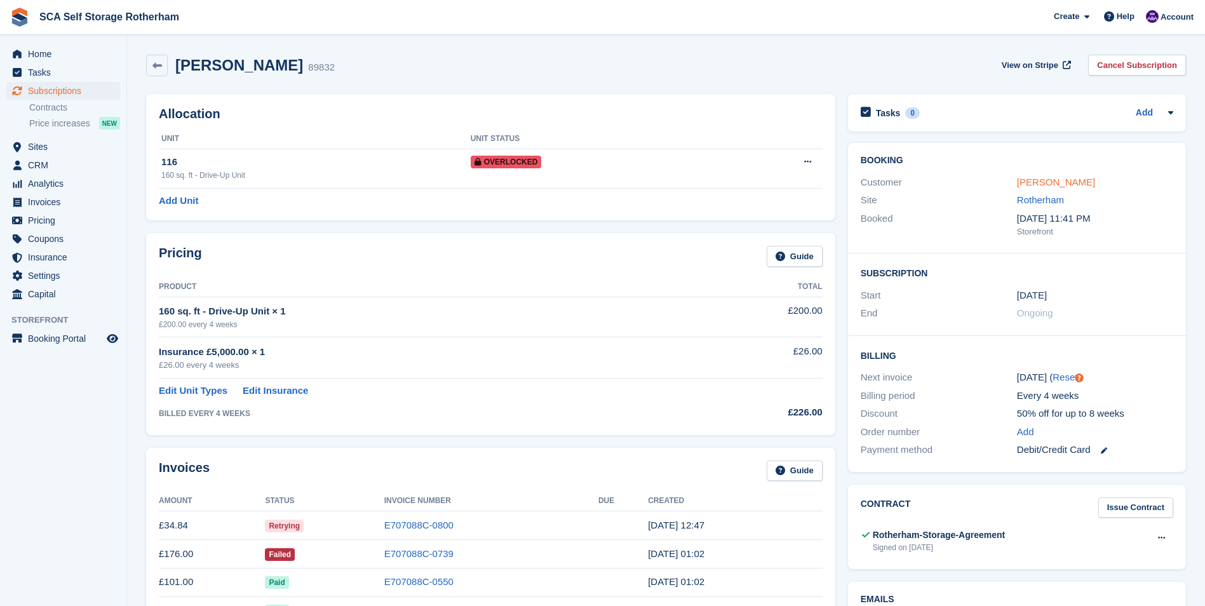
click at [1031, 182] on link "Shaazab Shukar" at bounding box center [1056, 182] width 78 height 11
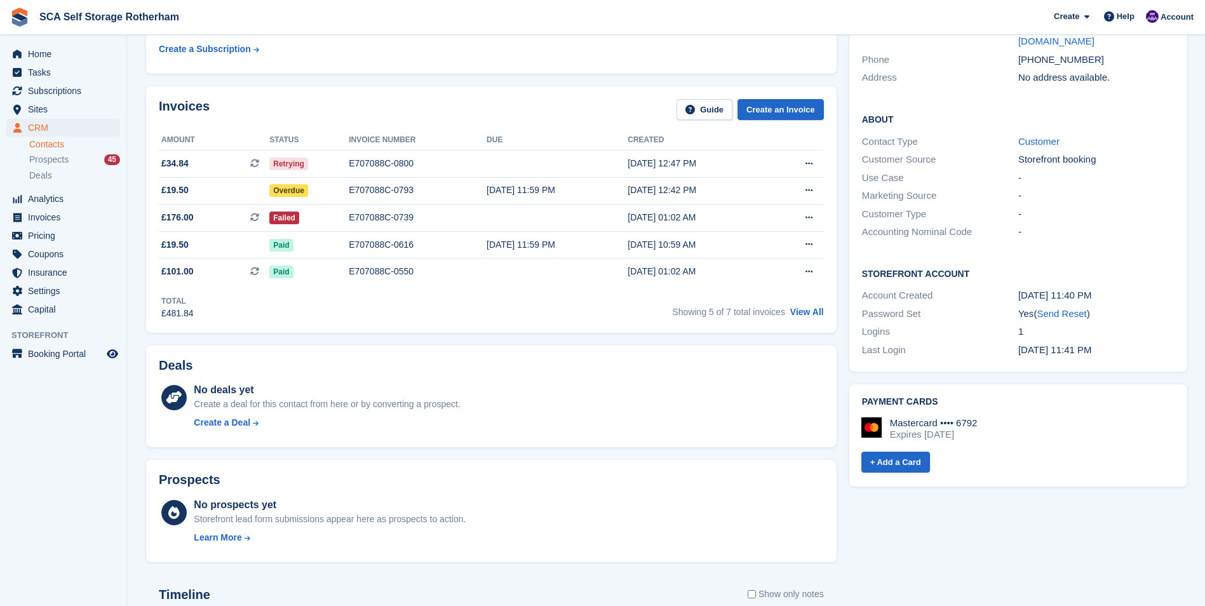
scroll to position [64, 0]
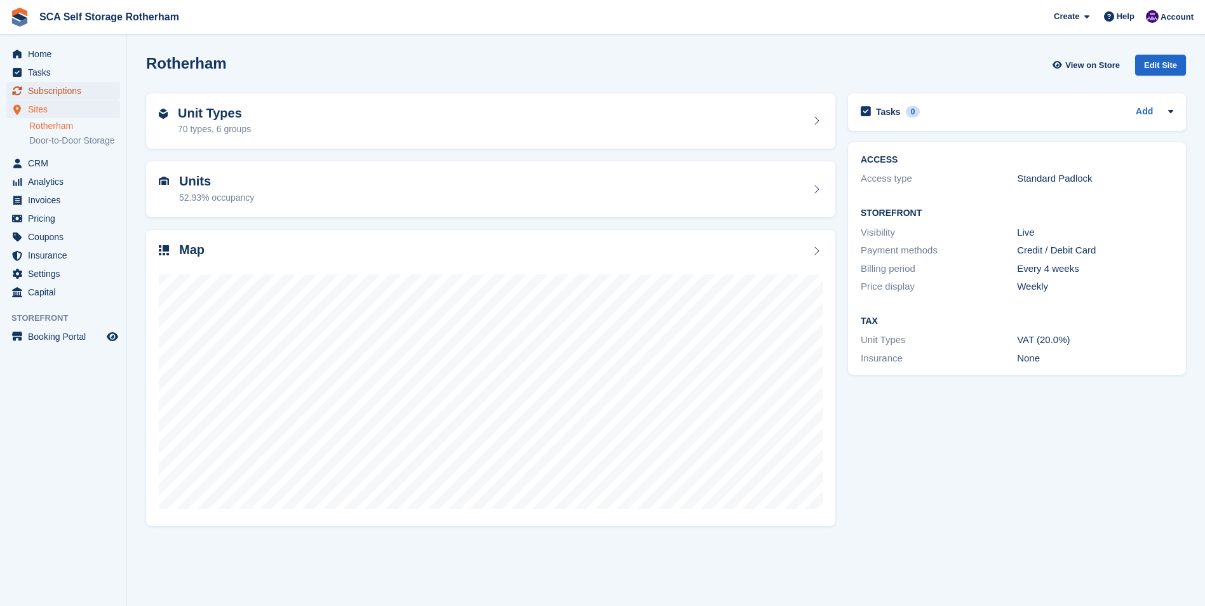
click at [70, 94] on span "Subscriptions" at bounding box center [66, 91] width 76 height 18
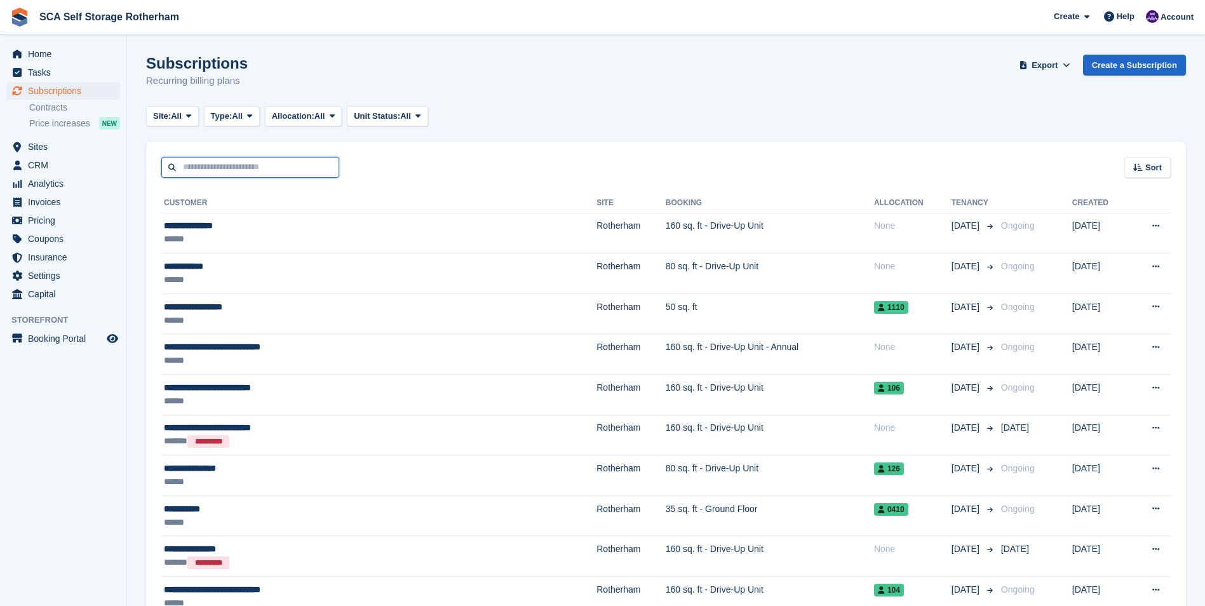
click at [198, 165] on input "text" at bounding box center [250, 167] width 178 height 21
type input "*****"
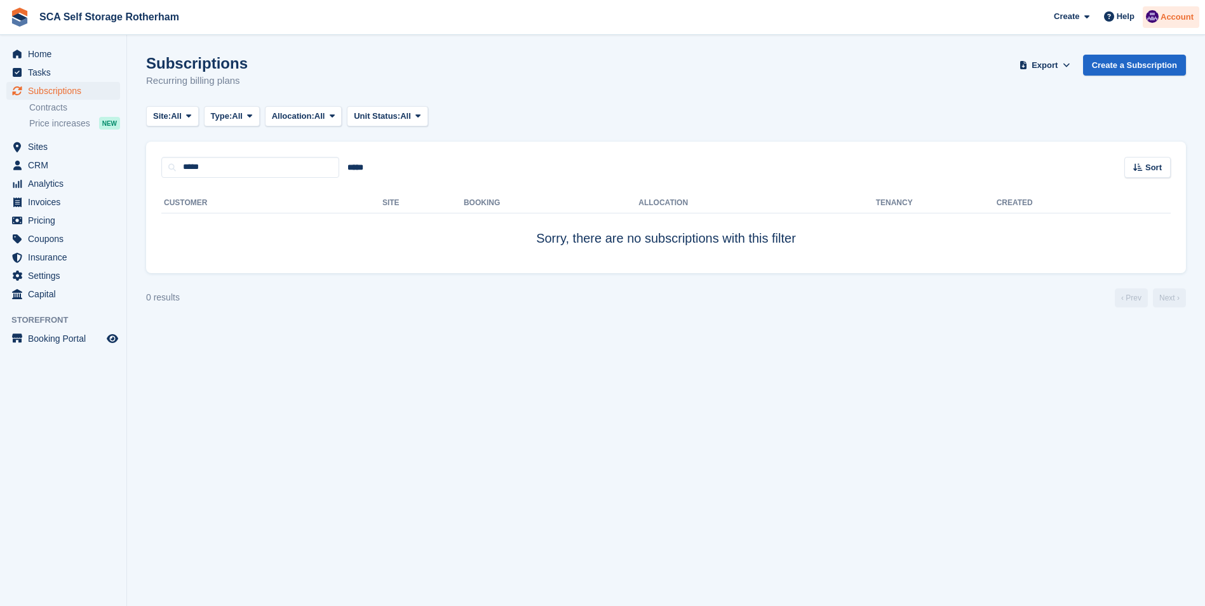
click at [1170, 23] on span "Account" at bounding box center [1177, 17] width 33 height 13
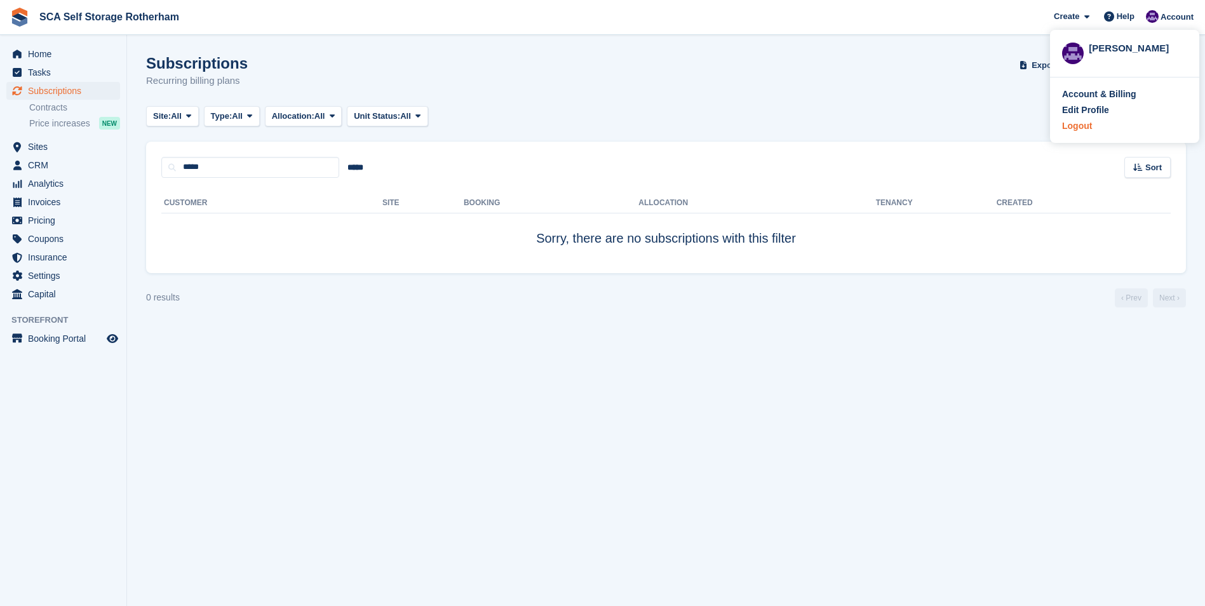
click at [1078, 129] on div "Logout" at bounding box center [1077, 125] width 30 height 13
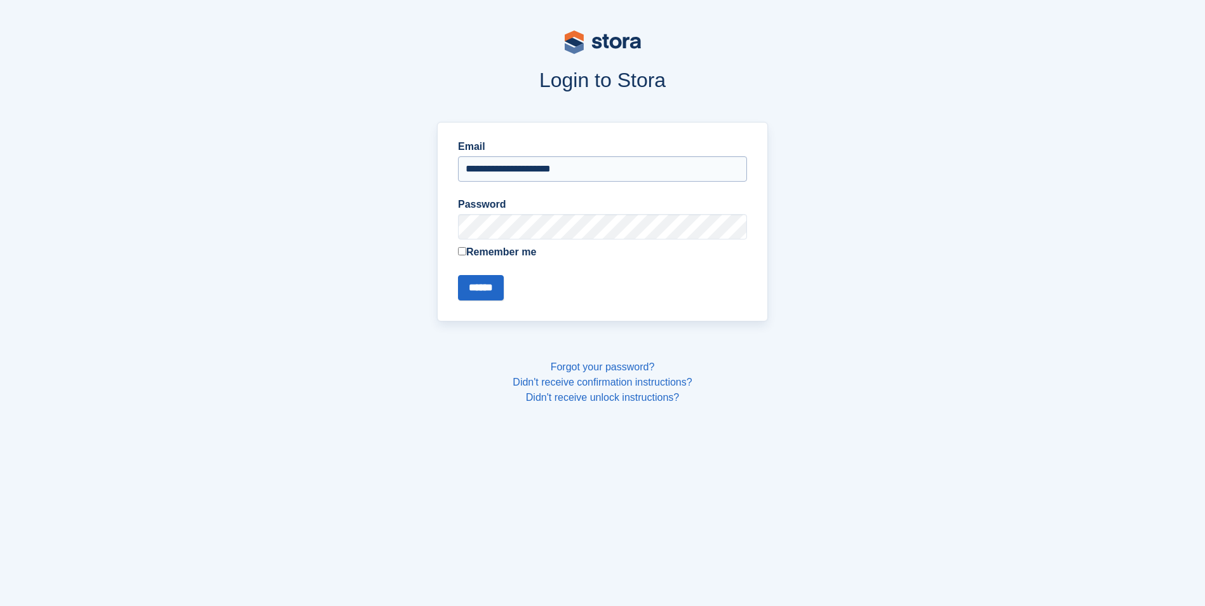
click at [535, 170] on input "**********" at bounding box center [602, 168] width 289 height 25
type input "**********"
click at [491, 284] on input "******" at bounding box center [481, 287] width 46 height 25
